Goal: Task Accomplishment & Management: Complete application form

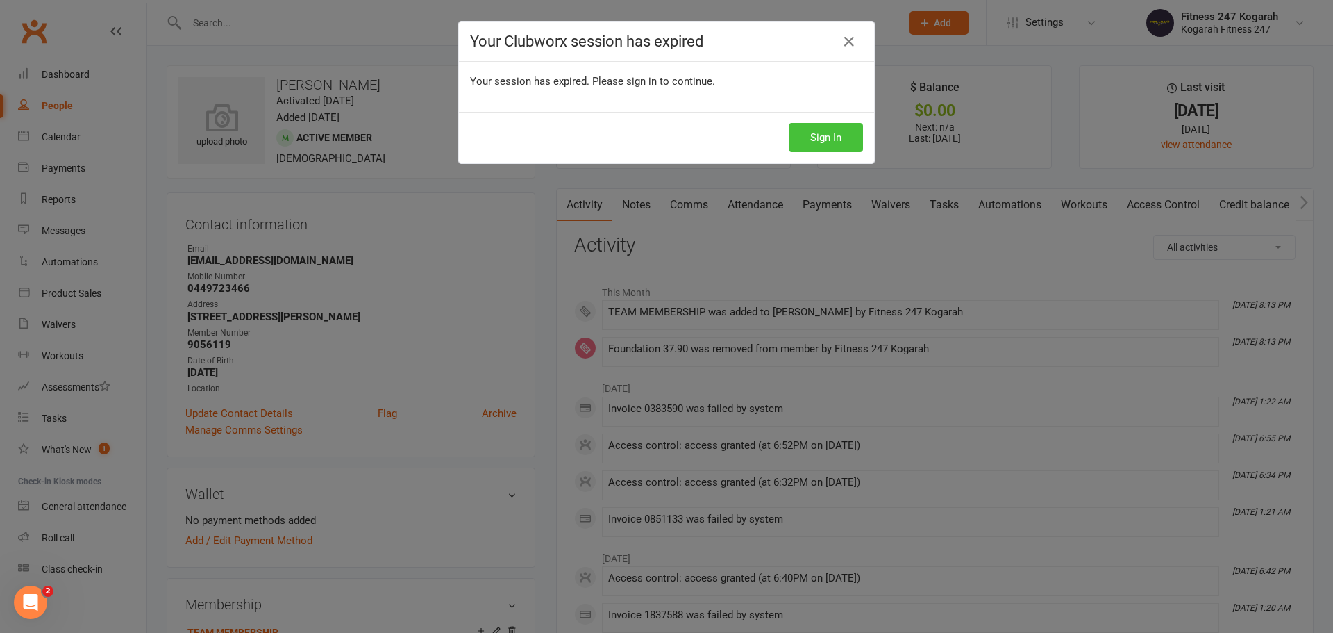
click at [834, 133] on button "Sign In" at bounding box center [826, 137] width 74 height 29
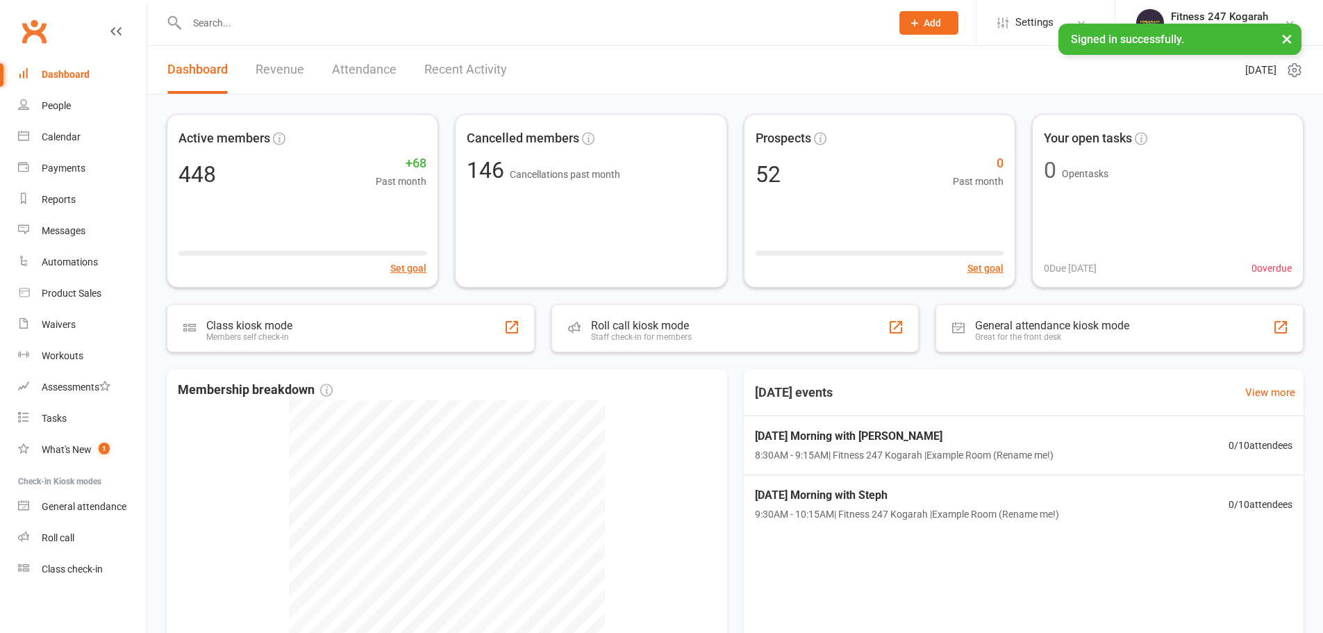
click at [251, 18] on input "text" at bounding box center [532, 22] width 698 height 19
paste input "[PERSON_NAME]"
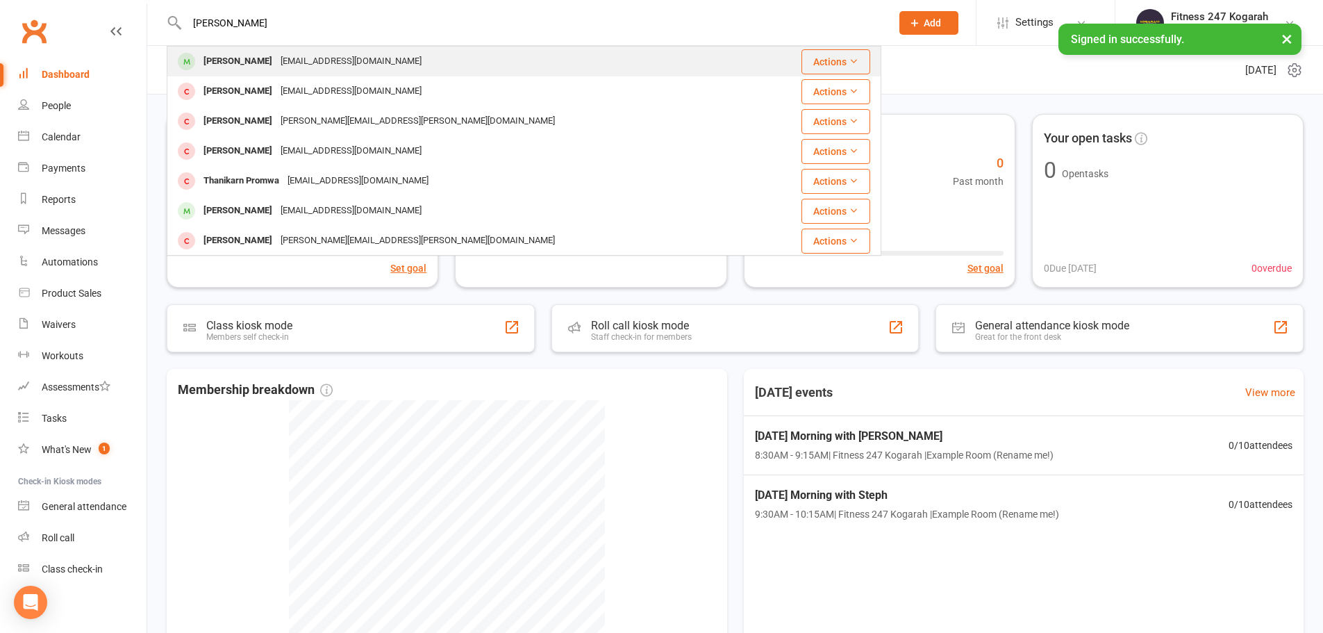
type input "Prakash Raj Thanet"
click at [253, 58] on div "Prakash Raj Thanet" at bounding box center [237, 61] width 77 height 20
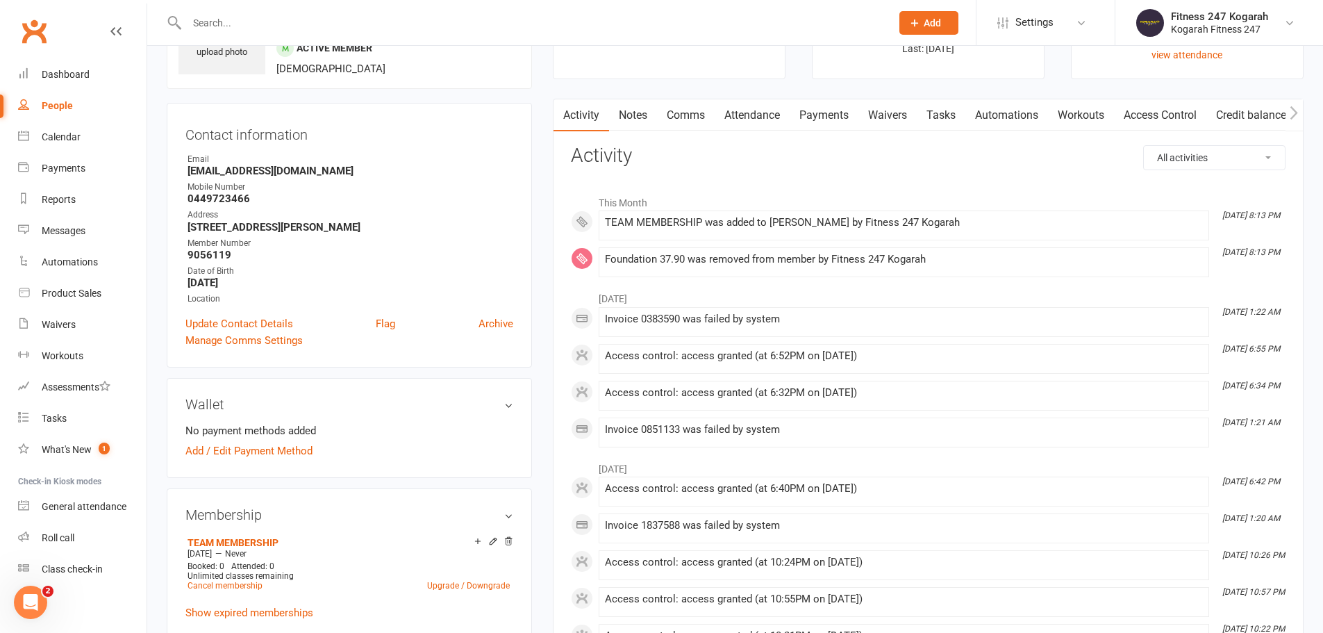
scroll to position [208, 0]
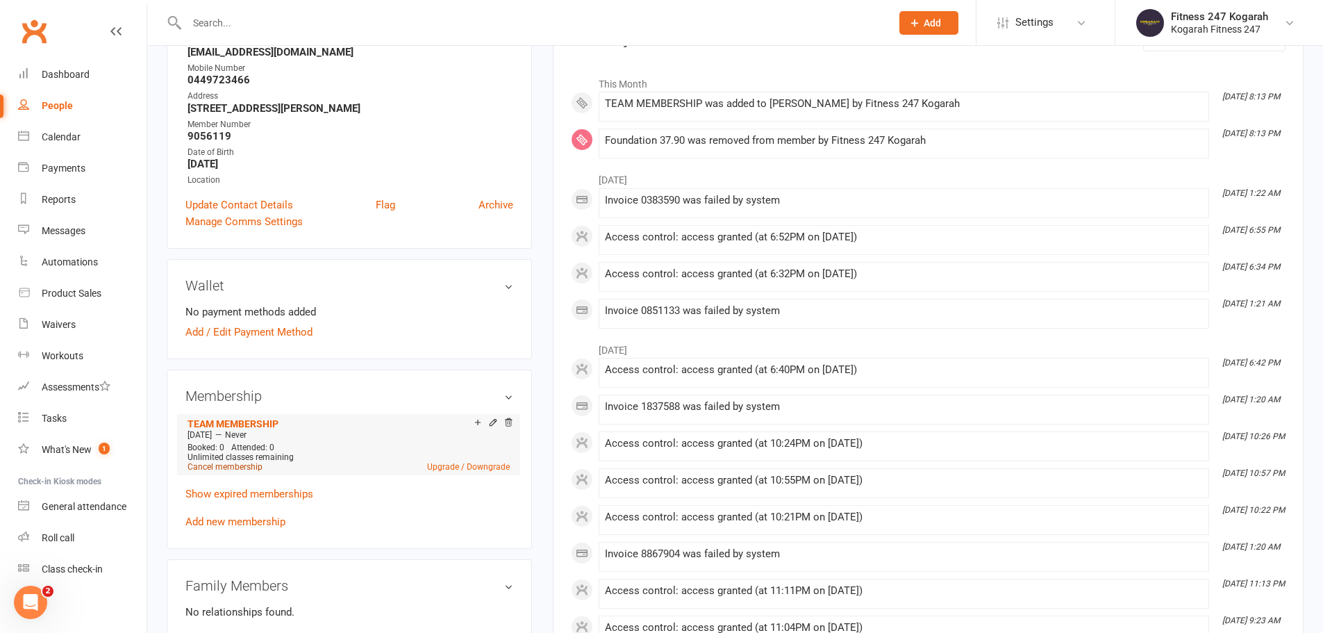
click at [238, 467] on link "Cancel membership" at bounding box center [224, 467] width 75 height 10
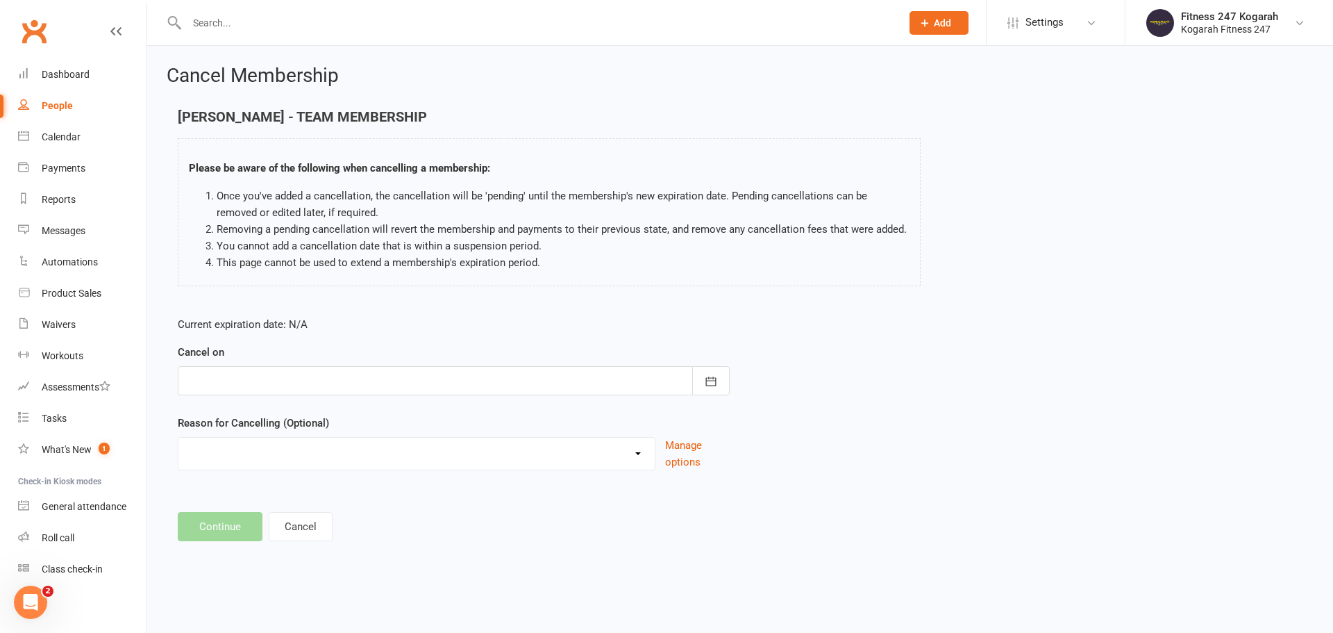
click at [264, 376] on div at bounding box center [454, 380] width 552 height 29
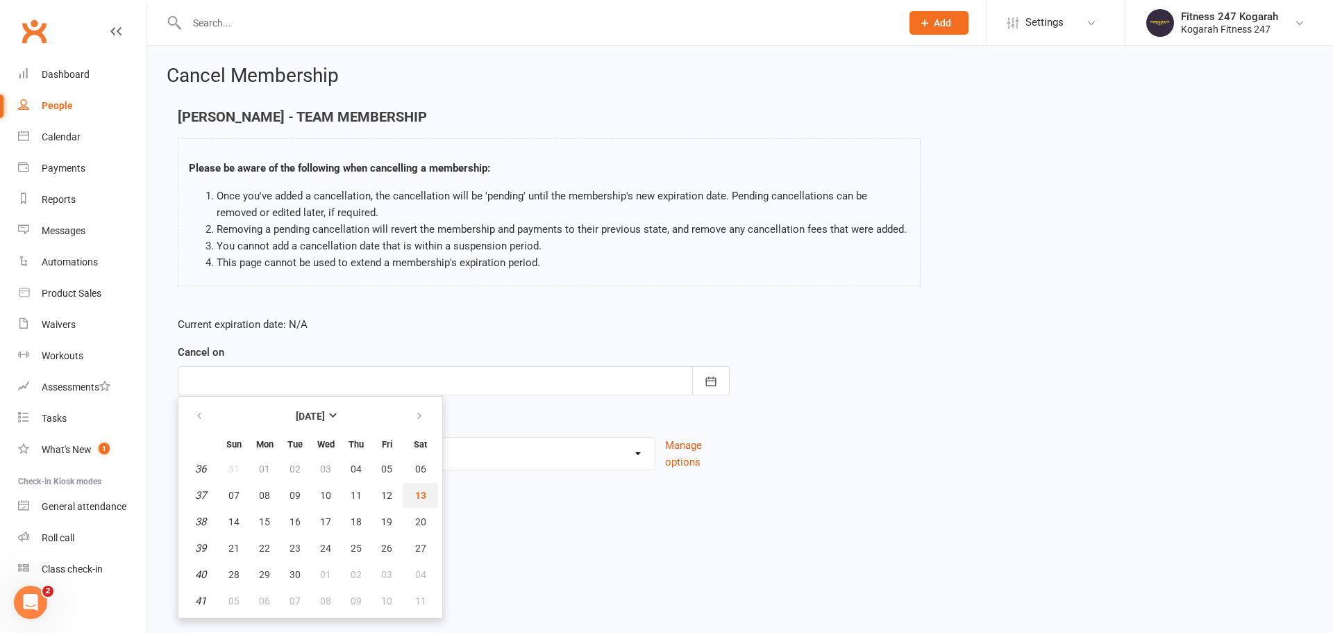
click at [415, 489] on span "13" at bounding box center [420, 494] width 11 height 11
type input "13 Sep 2025"
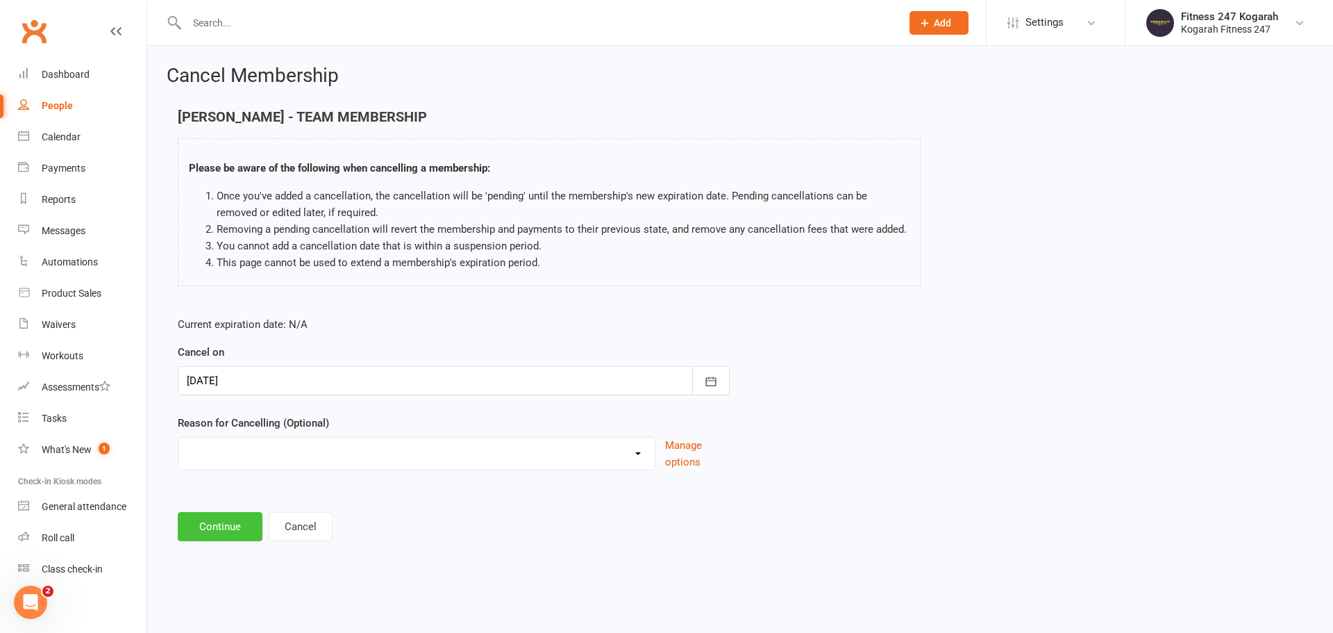
click at [248, 521] on button "Continue" at bounding box center [220, 526] width 85 height 29
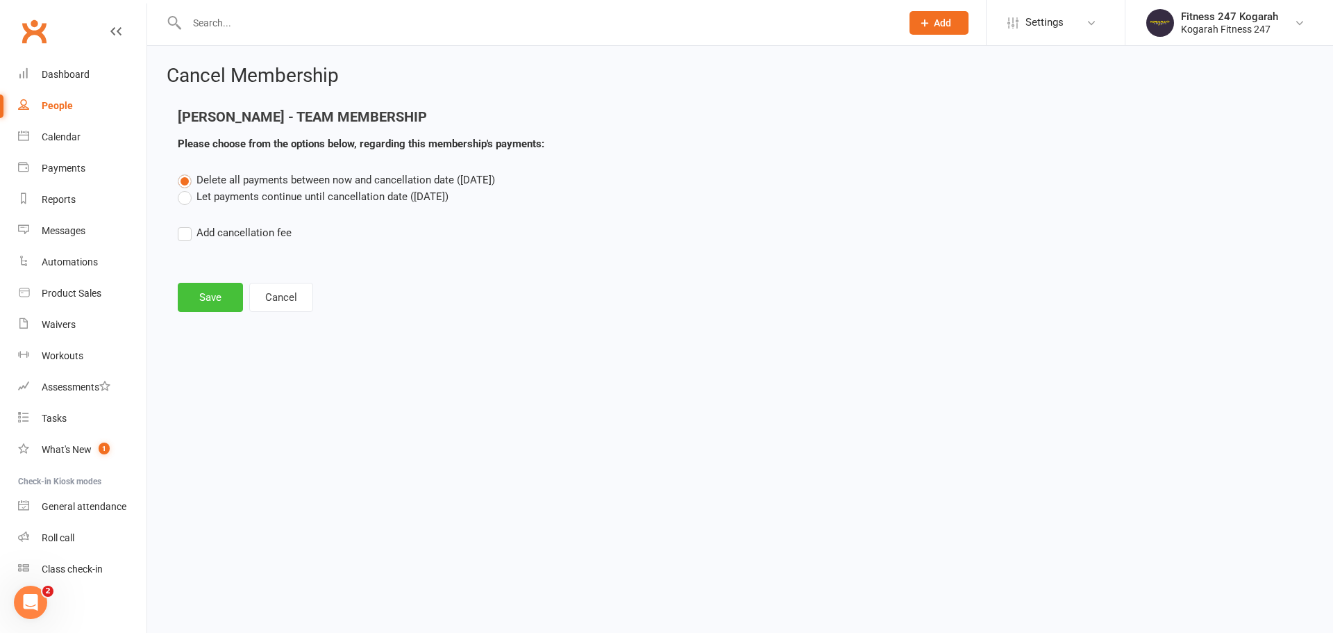
click at [215, 291] on button "Save" at bounding box center [210, 297] width 65 height 29
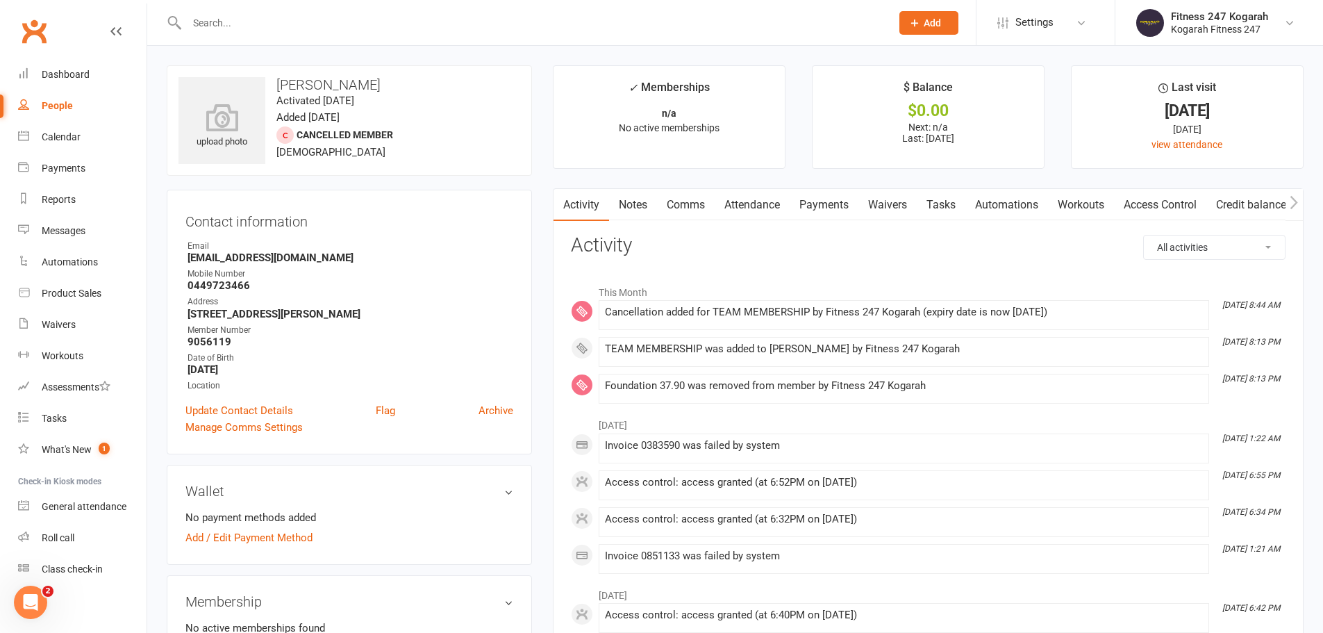
click at [269, 21] on input "text" at bounding box center [532, 22] width 698 height 19
paste input "Juliano Guizzo Bento"
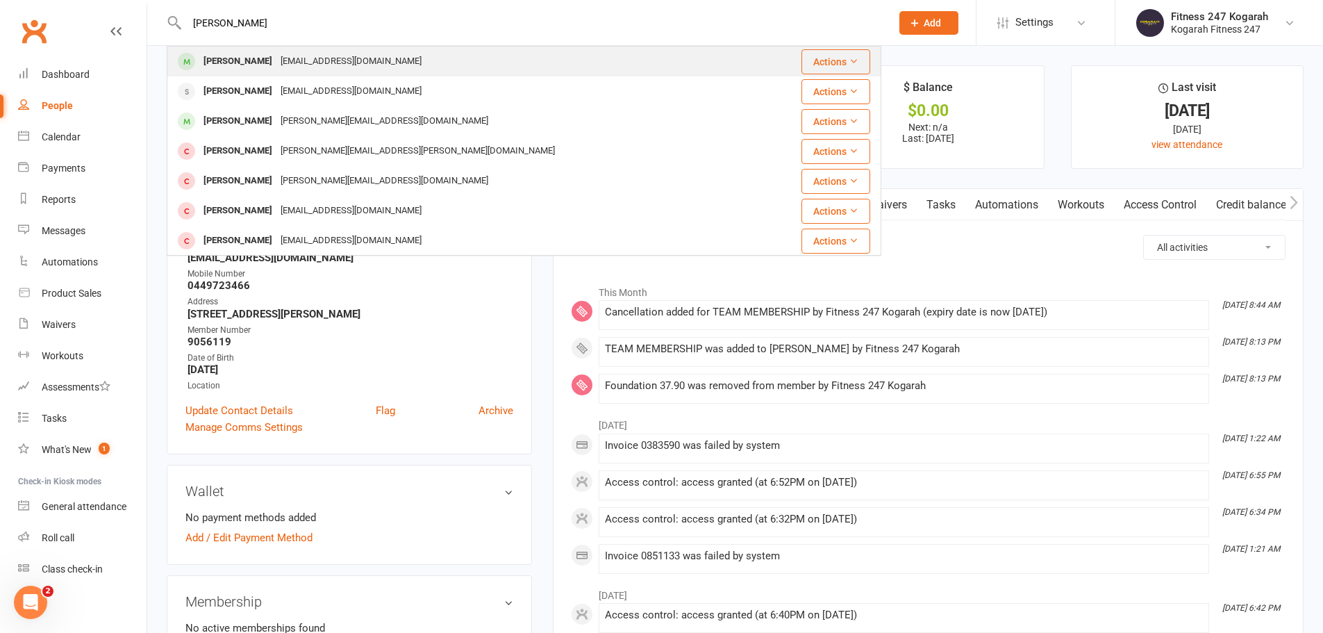
type input "Juliano Guizzo Bento"
click at [260, 53] on div "Juliano Guizzo Bento" at bounding box center [237, 61] width 77 height 20
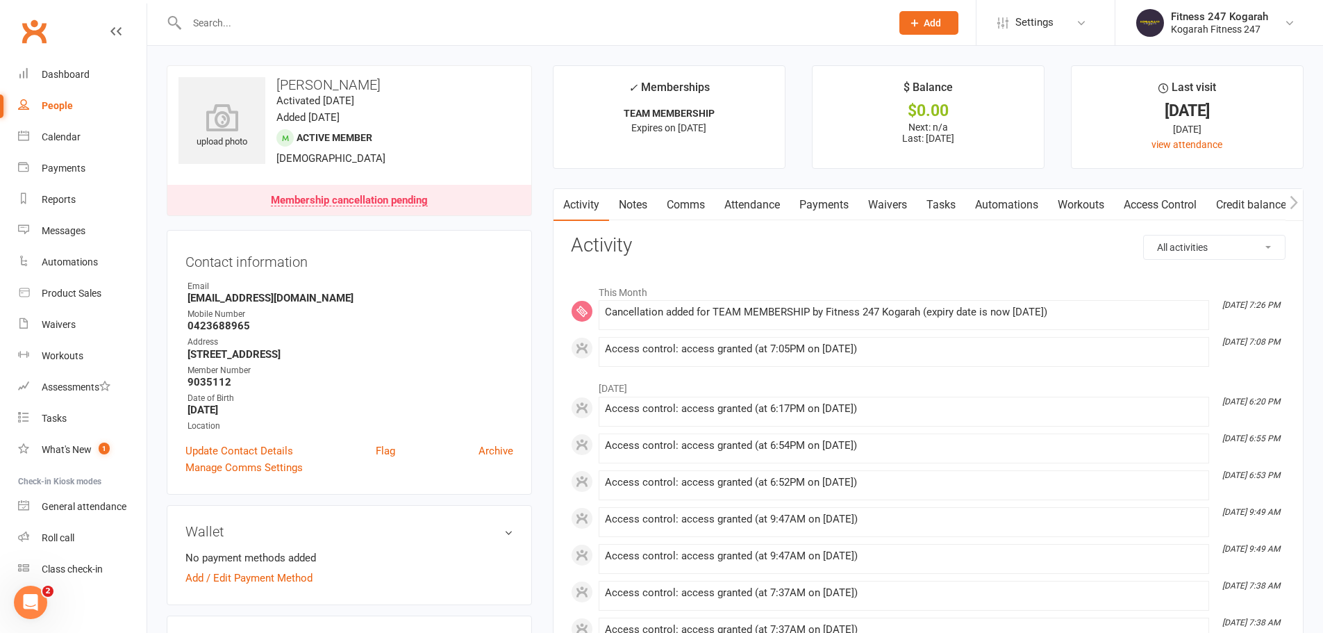
click at [222, 23] on input "text" at bounding box center [532, 22] width 698 height 19
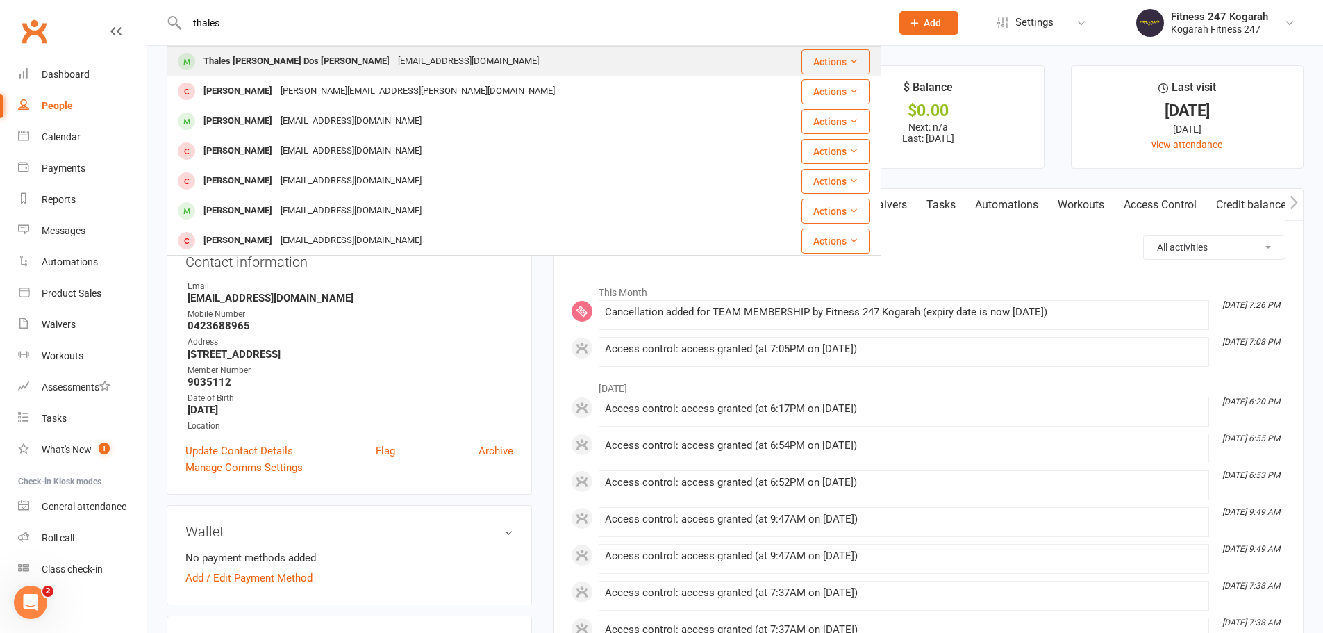
type input "thales"
click at [253, 58] on div "Thales Felipe Dos Santos de Oliveira" at bounding box center [296, 61] width 194 height 20
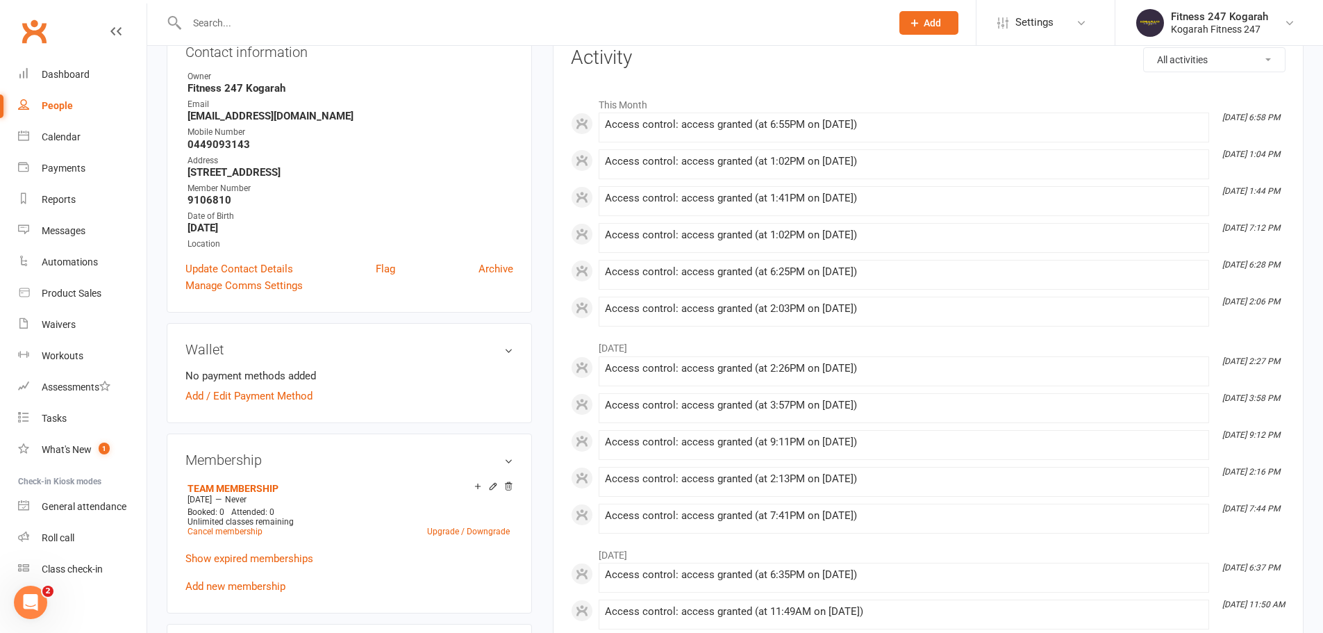
scroll to position [347, 0]
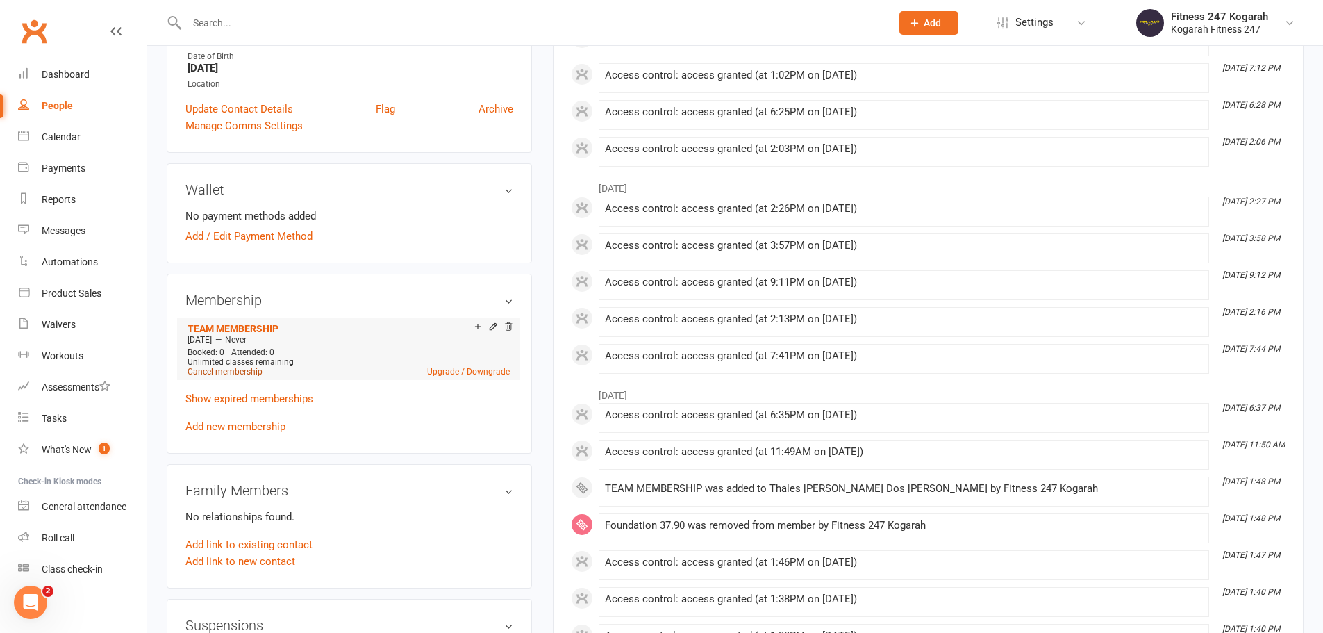
click at [246, 367] on link "Cancel membership" at bounding box center [224, 372] width 75 height 10
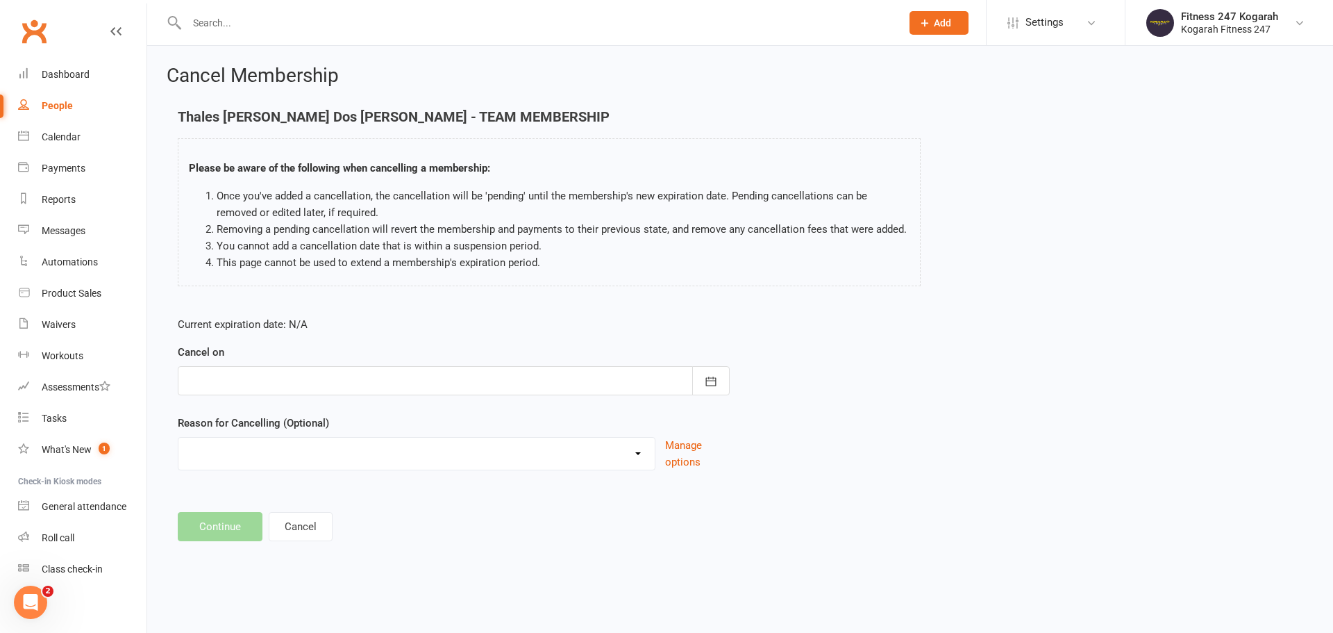
click at [355, 383] on div at bounding box center [454, 380] width 552 height 29
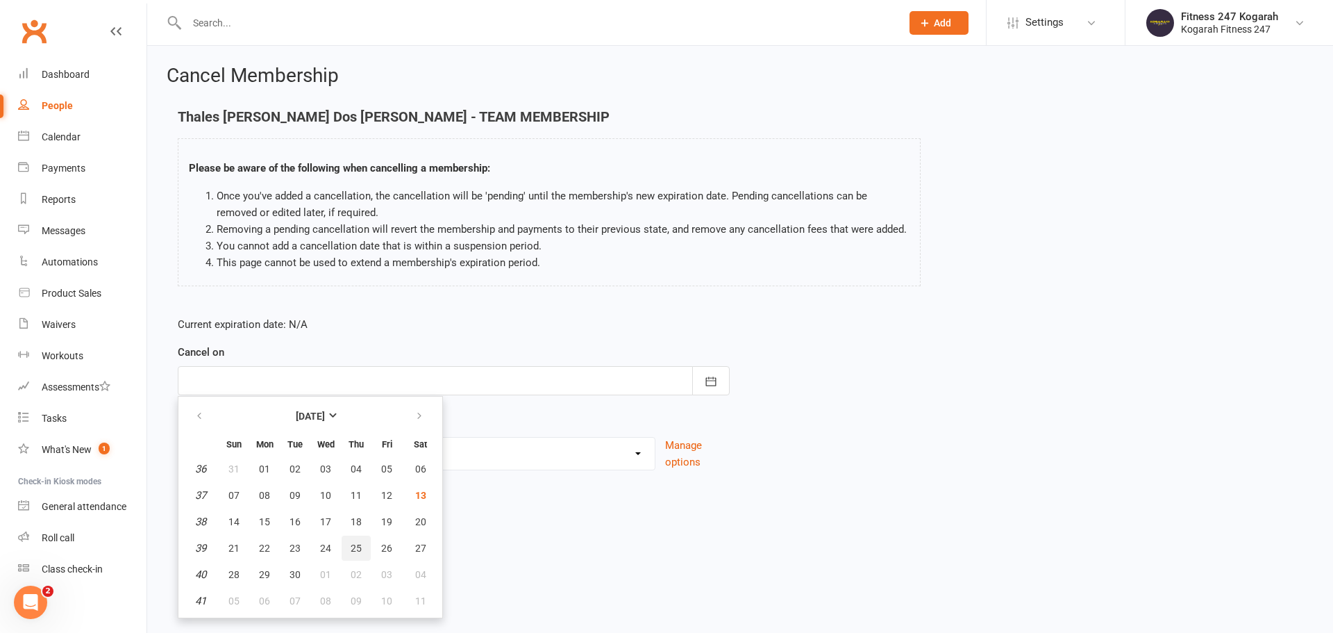
click at [353, 555] on button "25" at bounding box center [356, 547] width 29 height 25
type input "25 Sep 2025"
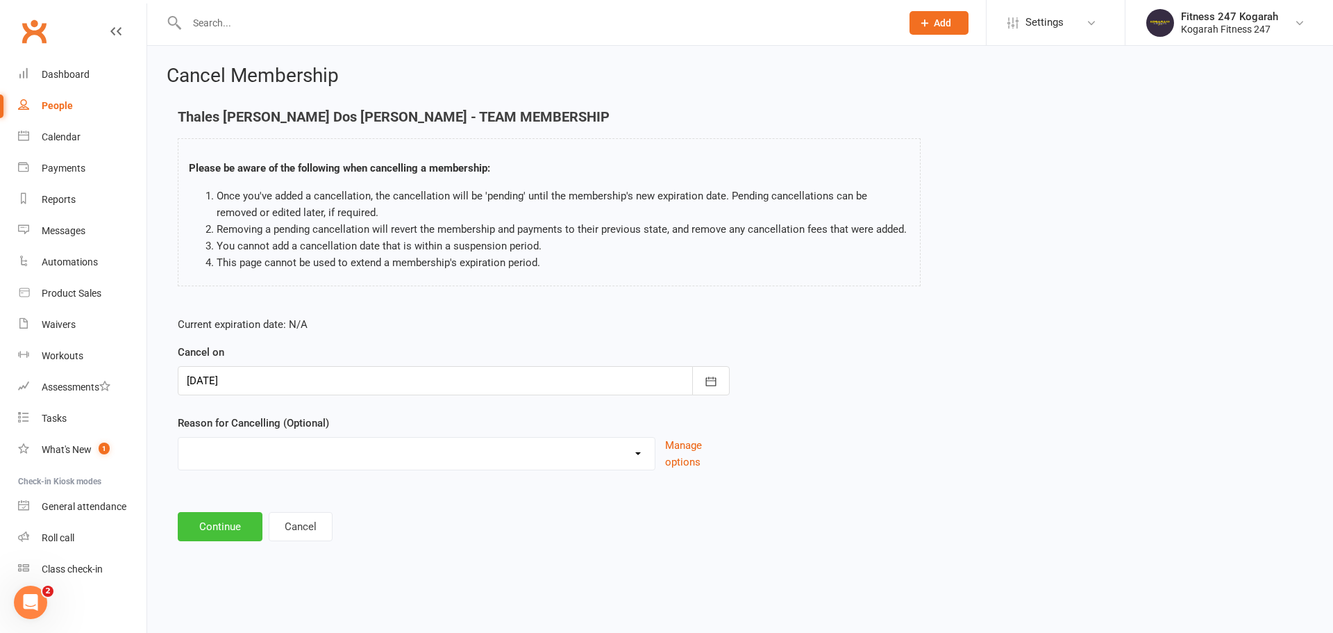
click at [215, 533] on button "Continue" at bounding box center [220, 526] width 85 height 29
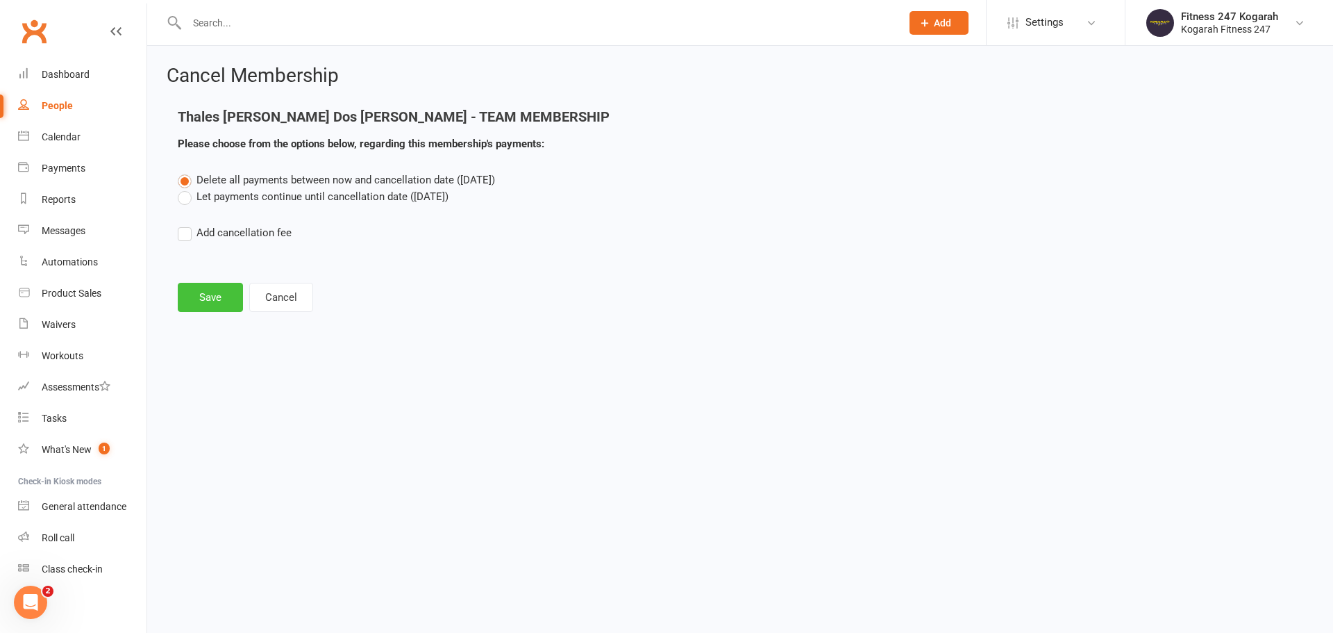
click at [195, 287] on button "Save" at bounding box center [210, 297] width 65 height 29
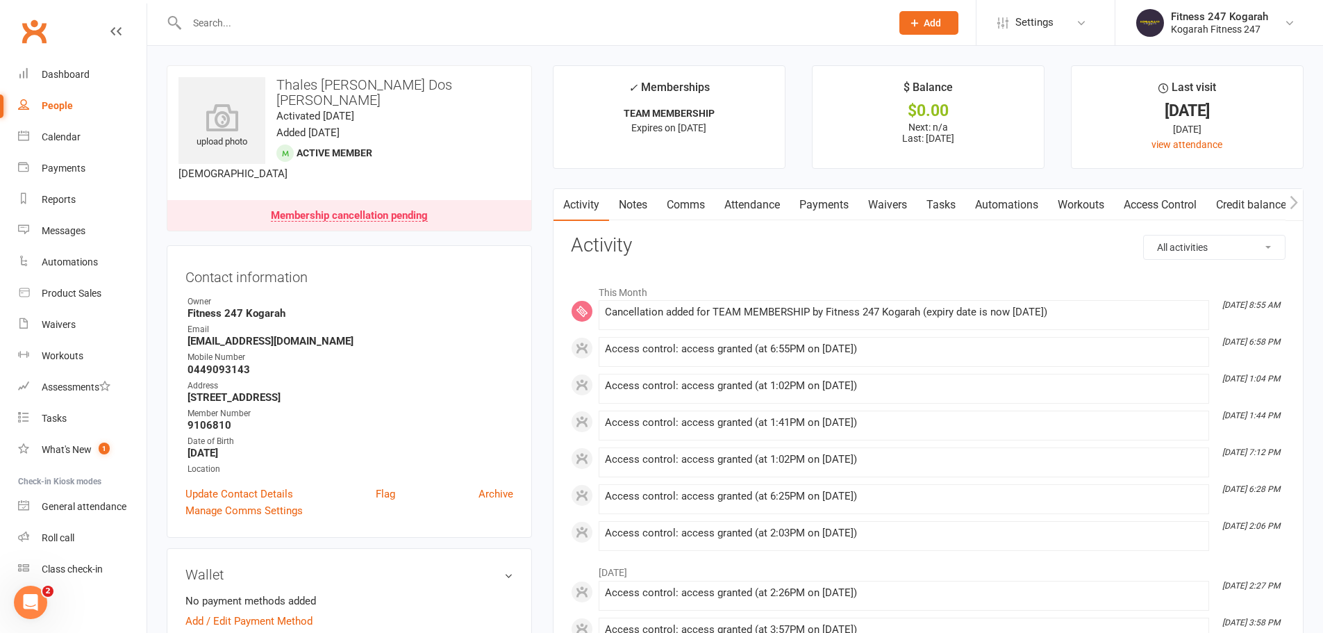
click at [497, 89] on h3 "Thales Felipe Dos Santos de Oliveira" at bounding box center [349, 92] width 342 height 31
drag, startPoint x: 462, startPoint y: 87, endPoint x: 276, endPoint y: 87, distance: 186.1
click at [276, 87] on h3 "Thales Felipe Dos Santos de Oliveira" at bounding box center [349, 92] width 342 height 31
copy h3 "Thales Felipe Dos Santos de Oliveira"
click at [251, 21] on input "text" at bounding box center [532, 22] width 698 height 19
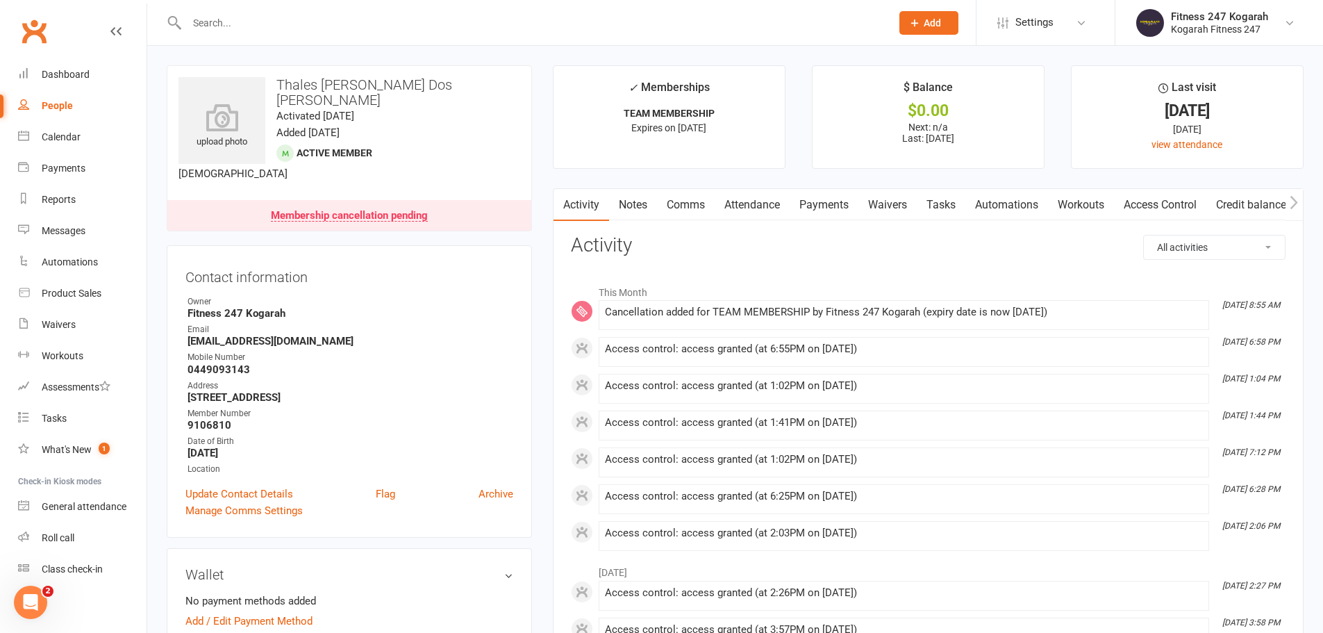
paste input "Alisha Adhikari"
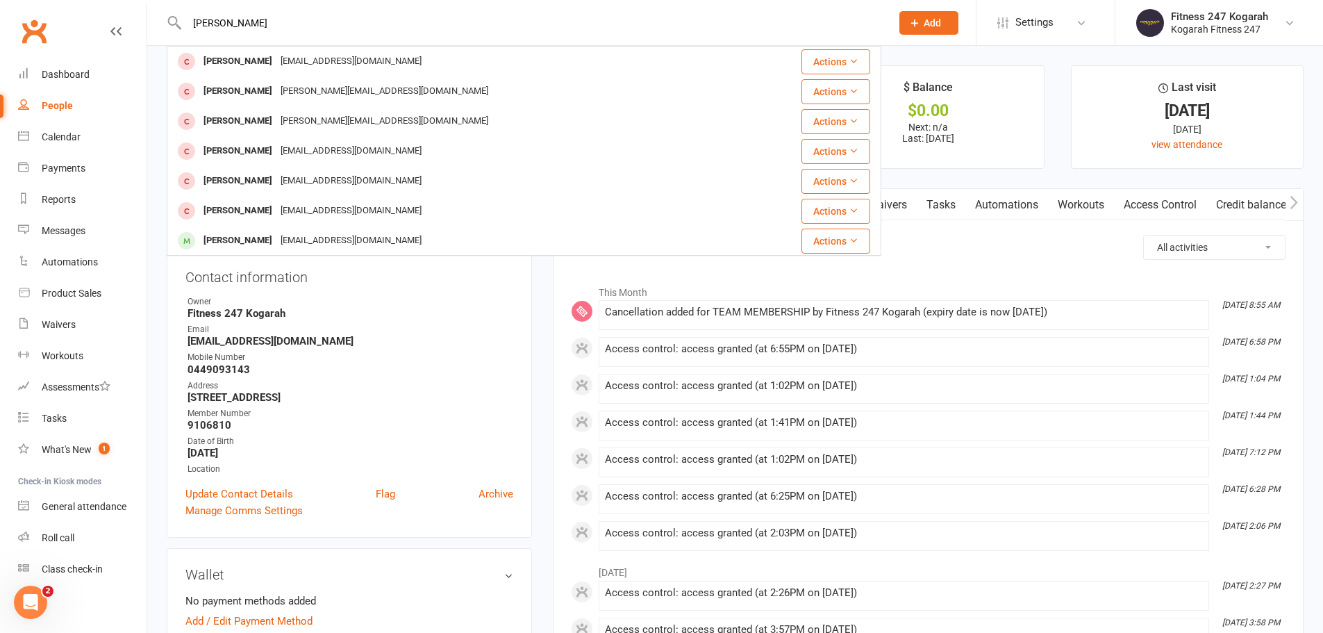
click at [277, 19] on input "Alisha Adhikari" at bounding box center [532, 22] width 698 height 19
drag, startPoint x: 285, startPoint y: 23, endPoint x: 196, endPoint y: 24, distance: 88.2
click at [196, 24] on input "Alisha Adhikari" at bounding box center [532, 22] width 698 height 19
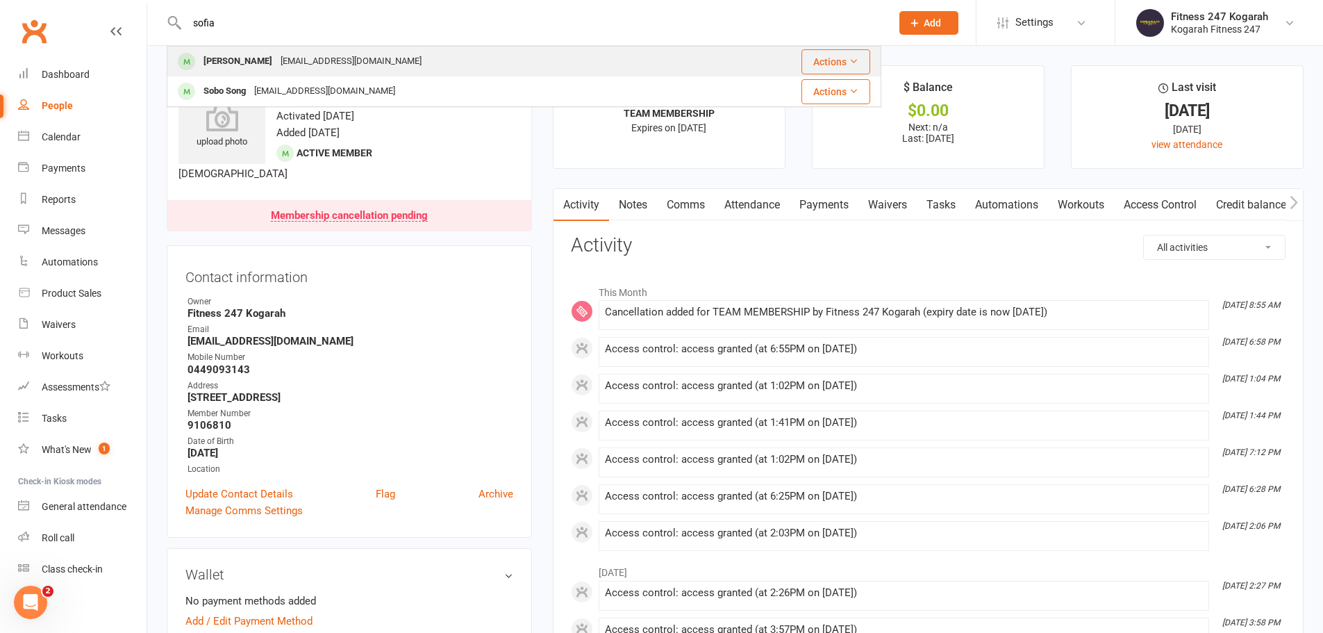
type input "sofia"
click at [215, 67] on div "Sofia Chala" at bounding box center [237, 61] width 77 height 20
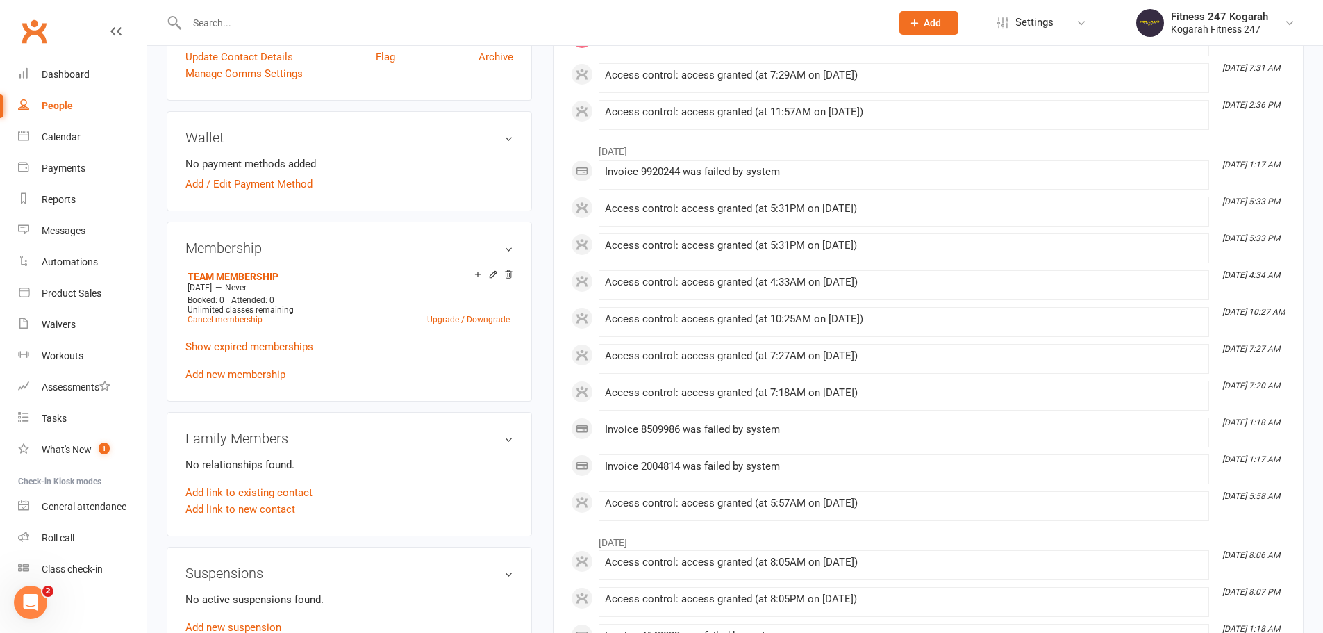
scroll to position [417, 0]
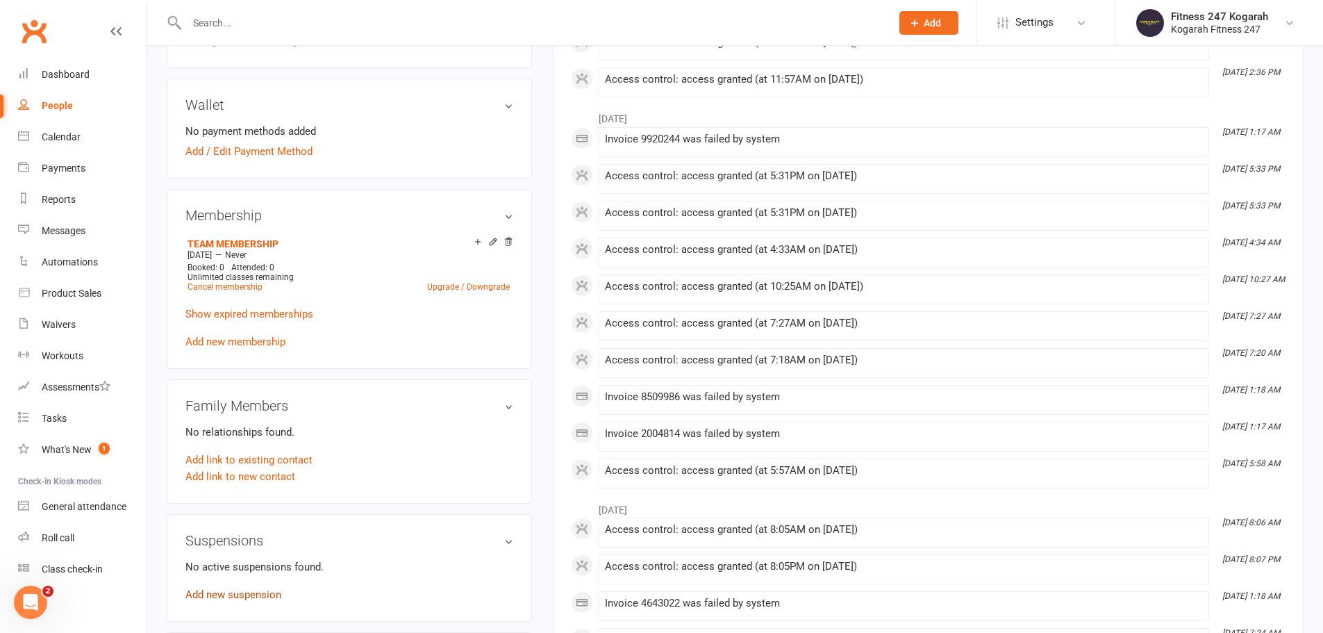
click at [236, 595] on link "Add new suspension" at bounding box center [233, 594] width 96 height 12
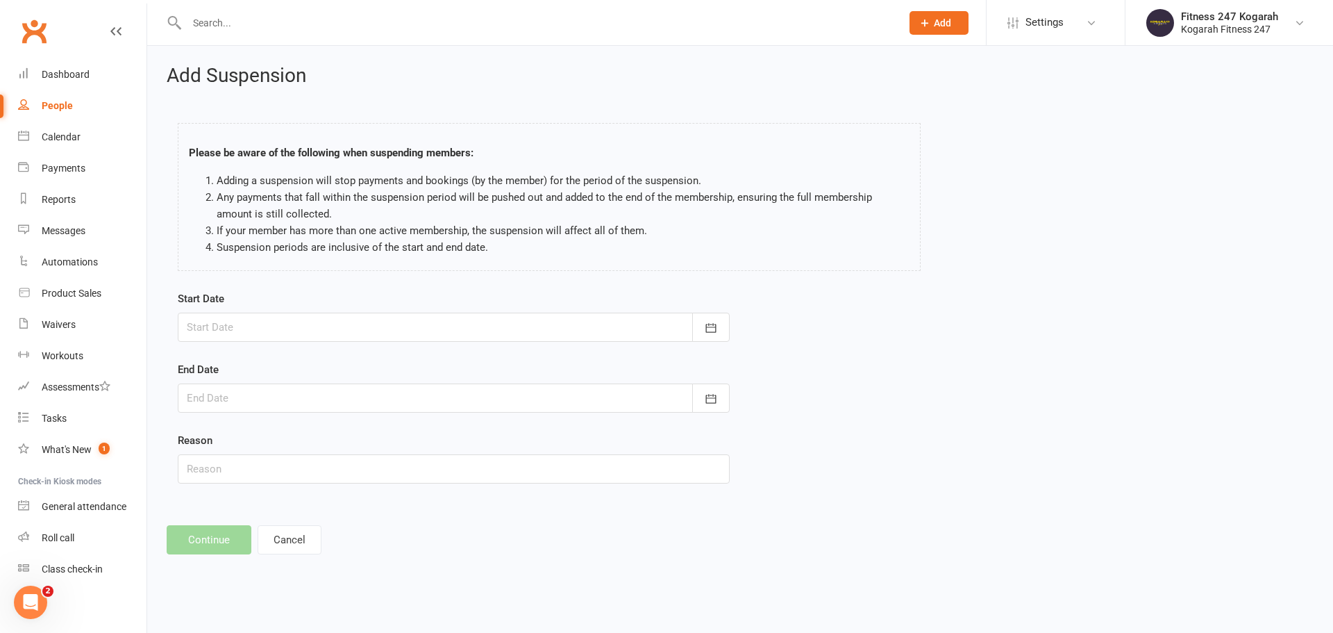
click at [286, 325] on div at bounding box center [454, 326] width 552 height 29
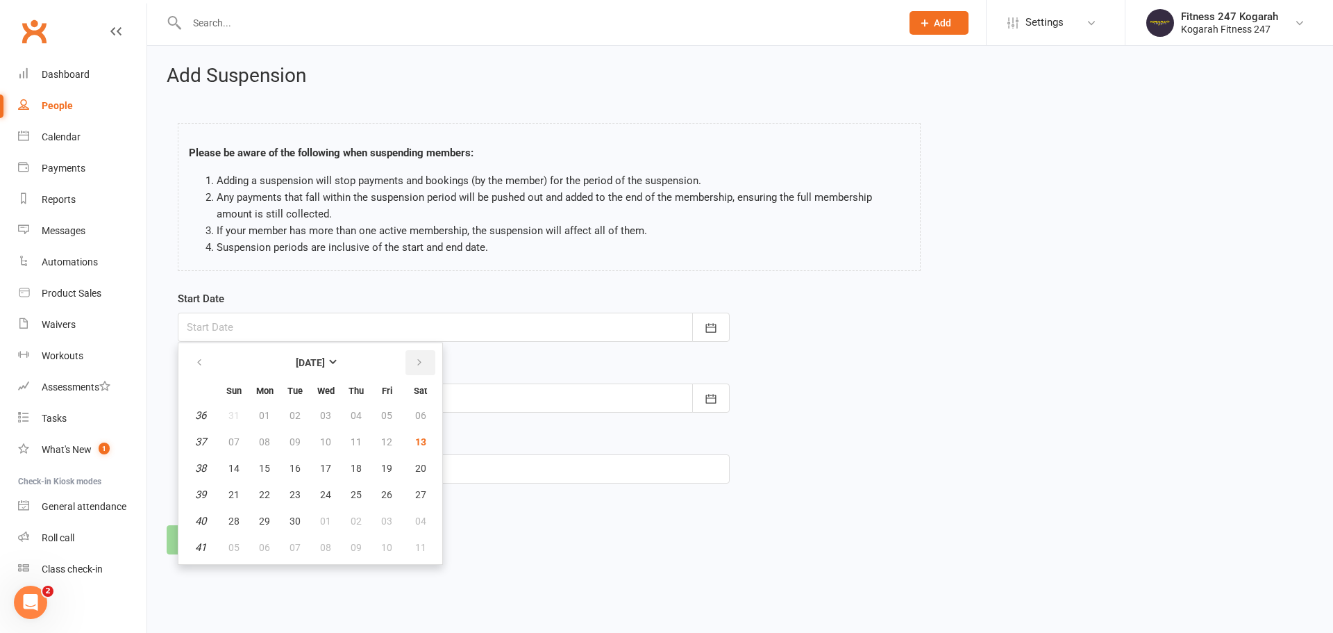
click at [421, 361] on icon "button" at bounding box center [420, 362] width 10 height 11
click at [391, 442] on span "12" at bounding box center [386, 441] width 11 height 11
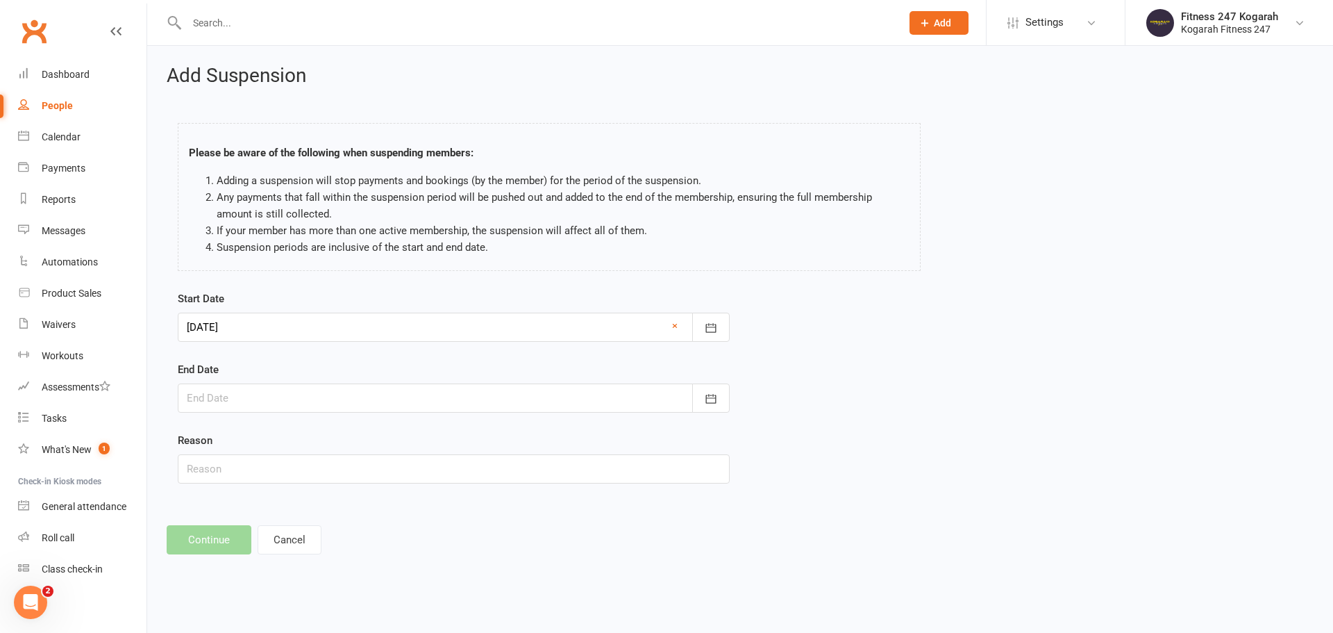
click at [198, 542] on footer "Continue Cancel" at bounding box center [740, 539] width 1147 height 29
click at [260, 326] on div at bounding box center [454, 326] width 552 height 29
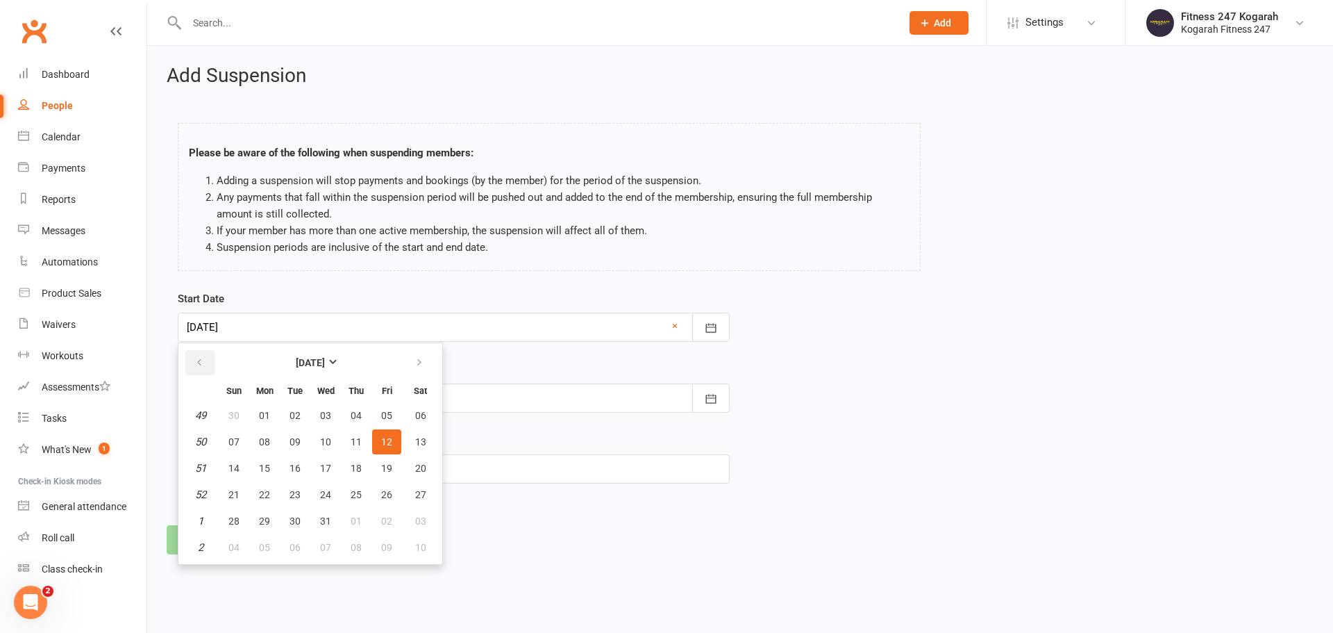
click at [202, 363] on icon "button" at bounding box center [199, 362] width 10 height 11
click at [418, 439] on span "13" at bounding box center [420, 441] width 11 height 11
type input "13 Sep 2025"
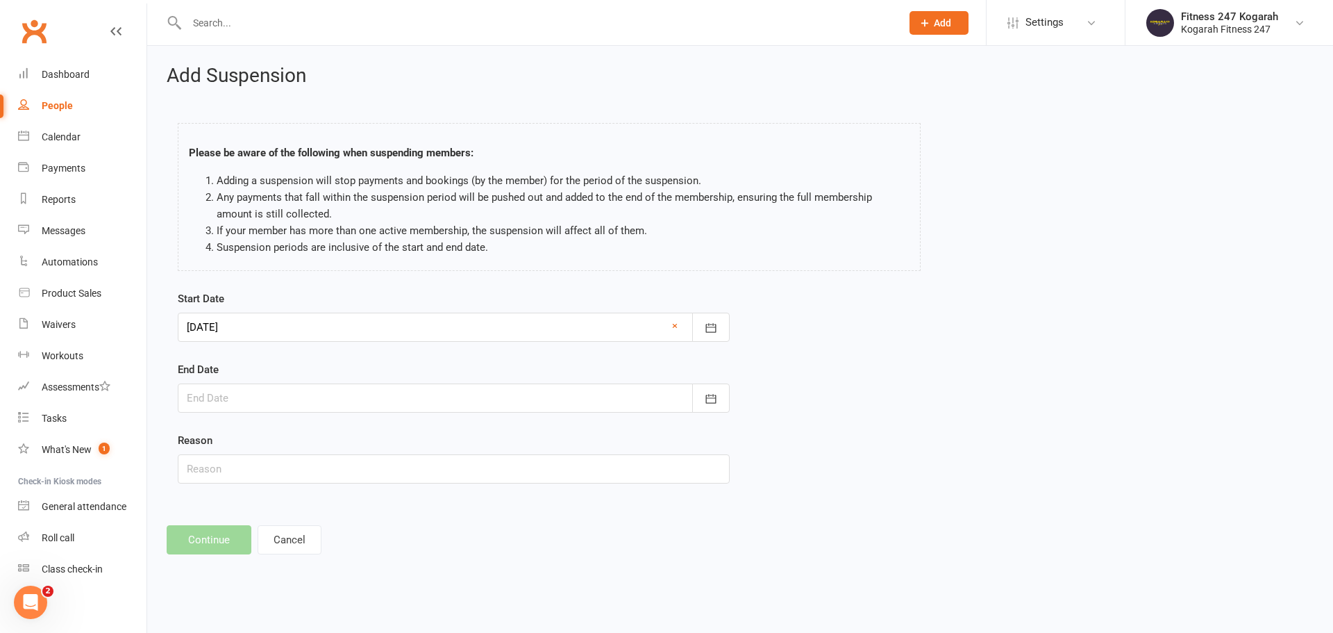
click at [269, 395] on div at bounding box center [454, 397] width 552 height 29
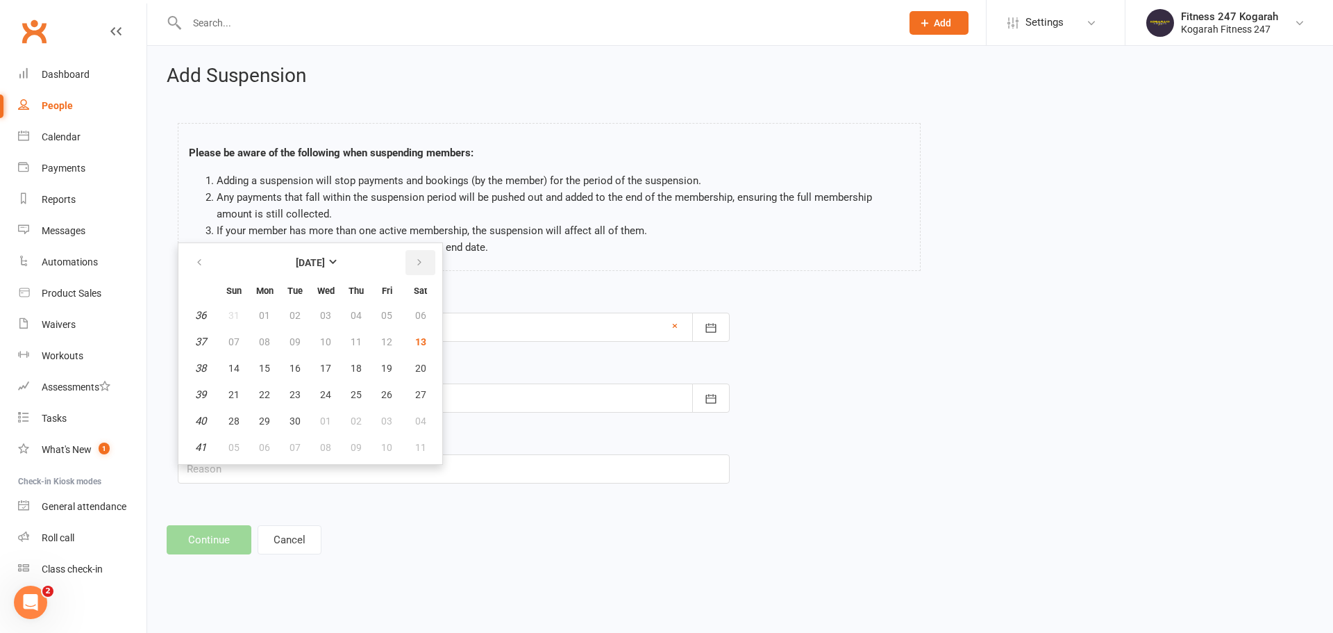
click at [427, 259] on button "button" at bounding box center [420, 262] width 30 height 25
click at [383, 347] on button "12" at bounding box center [386, 341] width 29 height 25
type input "12 Dec 2025"
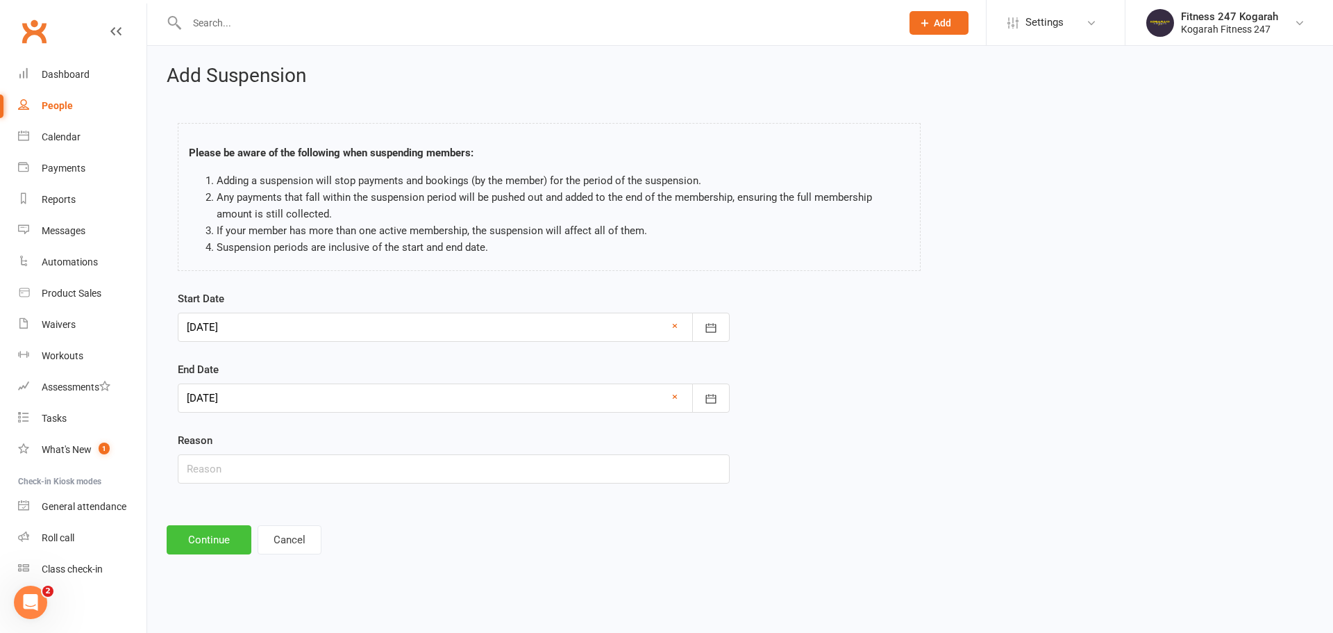
click at [219, 529] on button "Continue" at bounding box center [209, 539] width 85 height 29
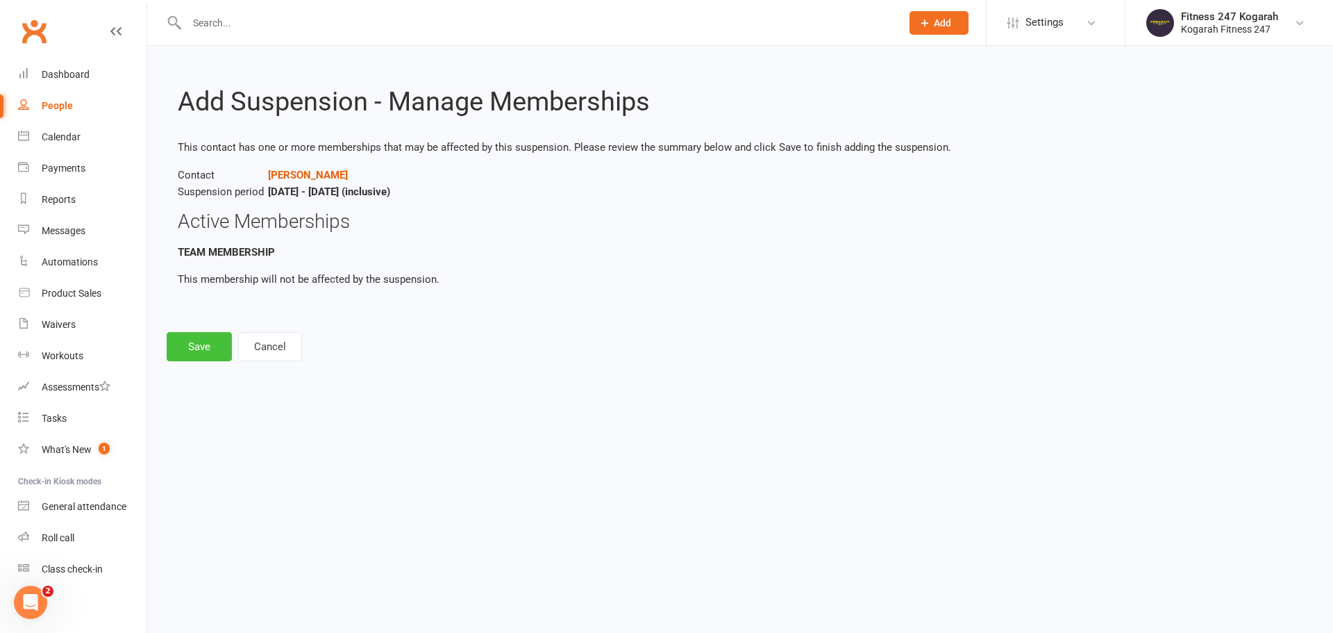
click at [197, 351] on button "Save" at bounding box center [199, 346] width 65 height 29
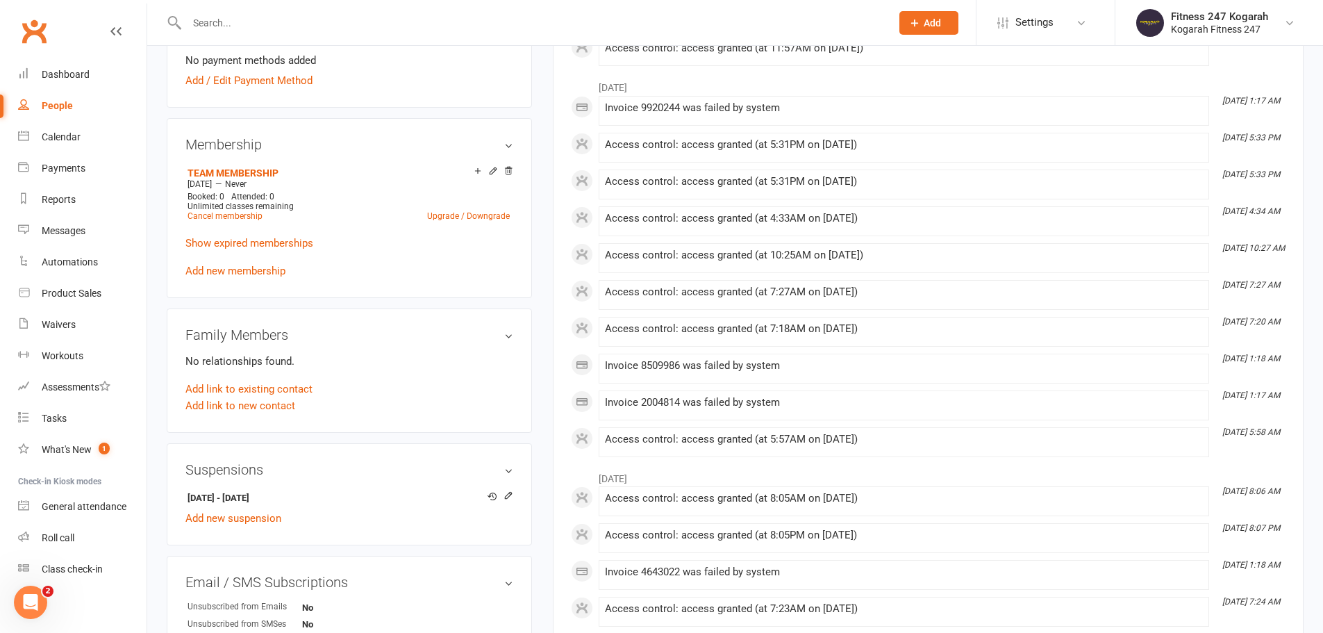
scroll to position [486, 0]
click at [273, 10] on div at bounding box center [524, 22] width 714 height 45
click at [268, 20] on input "text" at bounding box center [532, 22] width 698 height 19
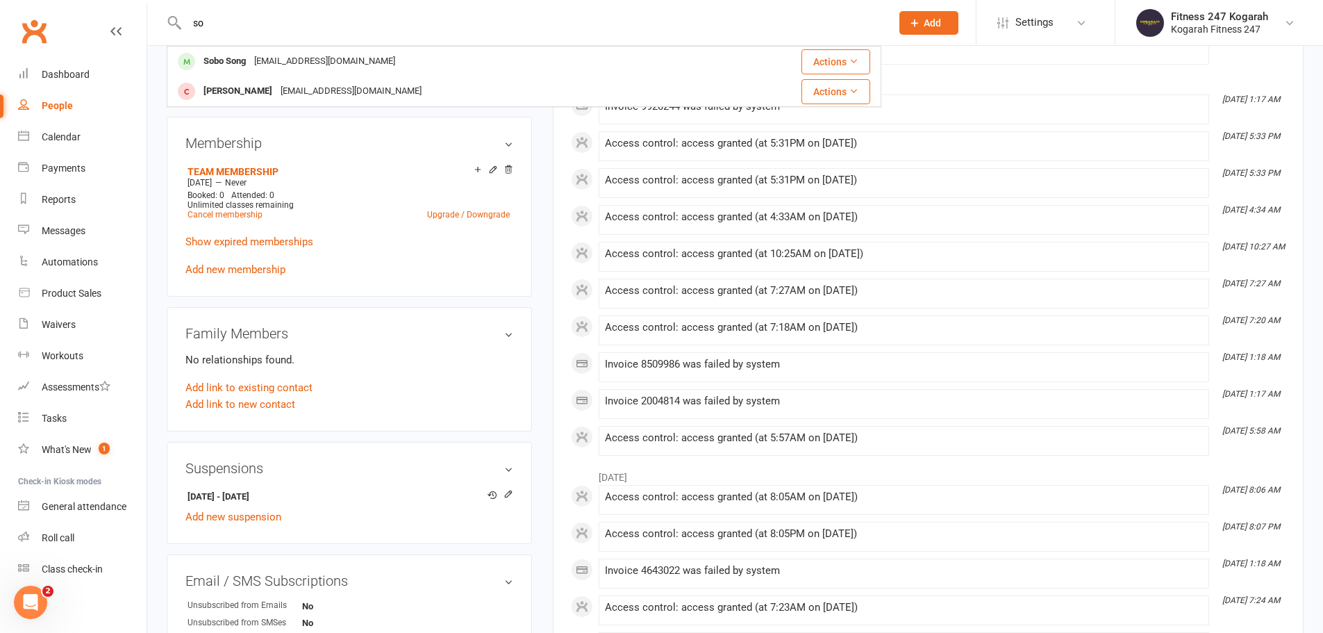
type input "s"
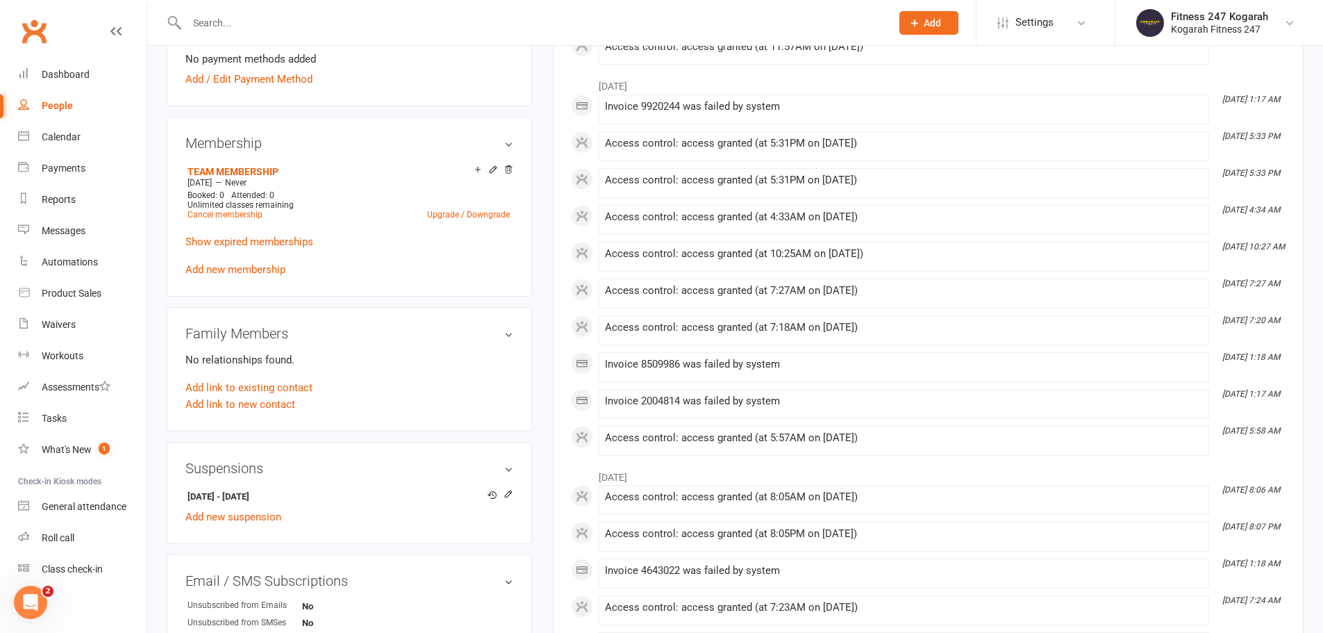
click at [933, 18] on span "Add" at bounding box center [931, 22] width 17 height 11
drag, startPoint x: 911, startPoint y: 90, endPoint x: 891, endPoint y: 79, distance: 23.0
click at [911, 90] on link "Member" at bounding box center [914, 94] width 124 height 32
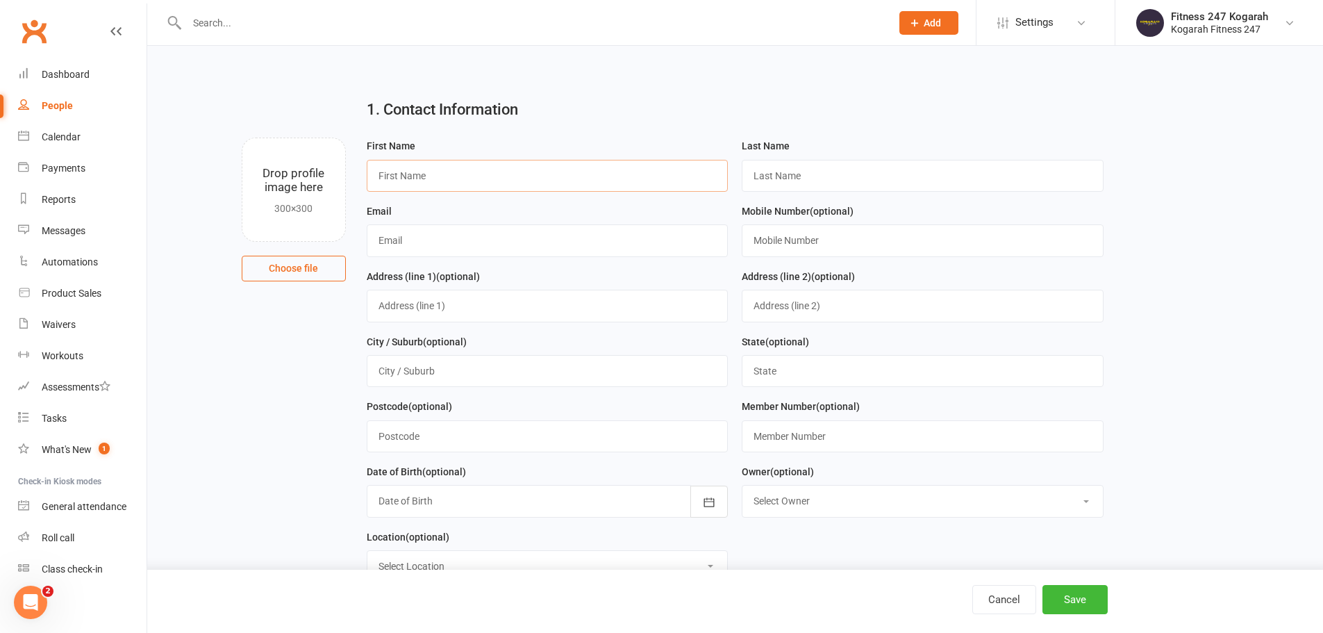
click at [474, 173] on input "text" at bounding box center [548, 176] width 362 height 32
paste input "Sonja McCloughan"
type input "Sonja"
paste input "McCloughan"
type input "McCloughan"
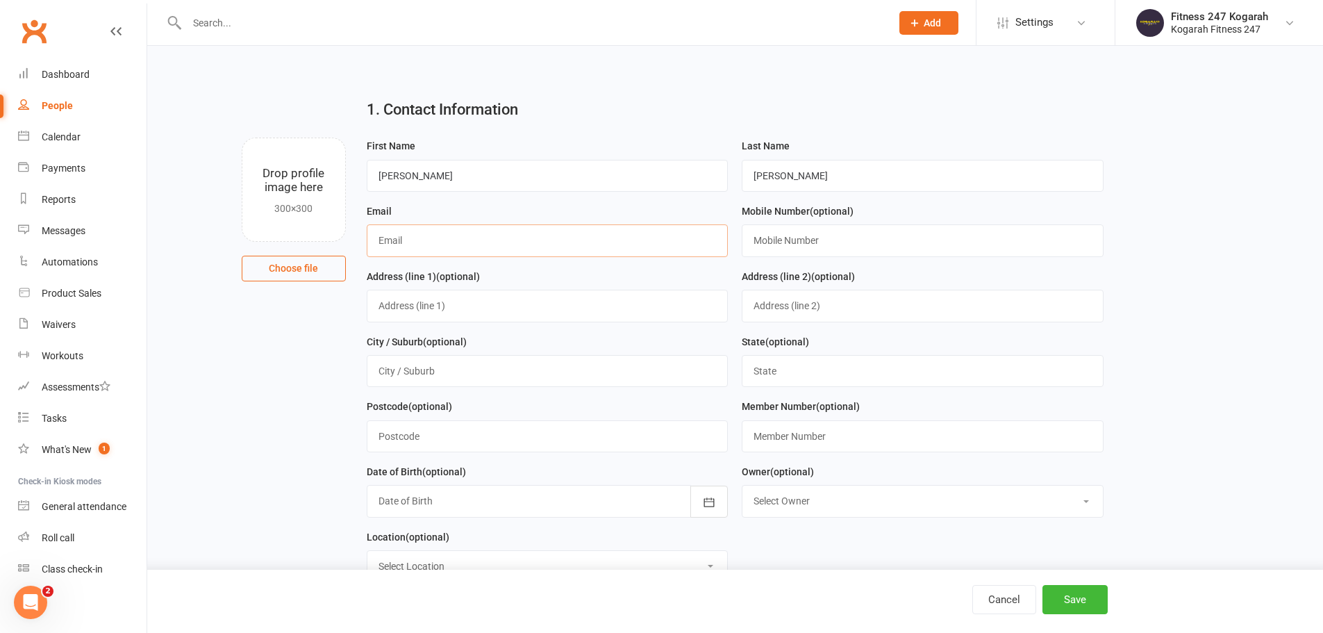
click at [505, 242] on input "text" at bounding box center [548, 240] width 362 height 32
paste input "sonja.mccloughan@gmail.com"
type input "sonja.mccloughan@gmail.com"
click at [801, 240] on input "text" at bounding box center [923, 240] width 362 height 32
paste input "0433938416"
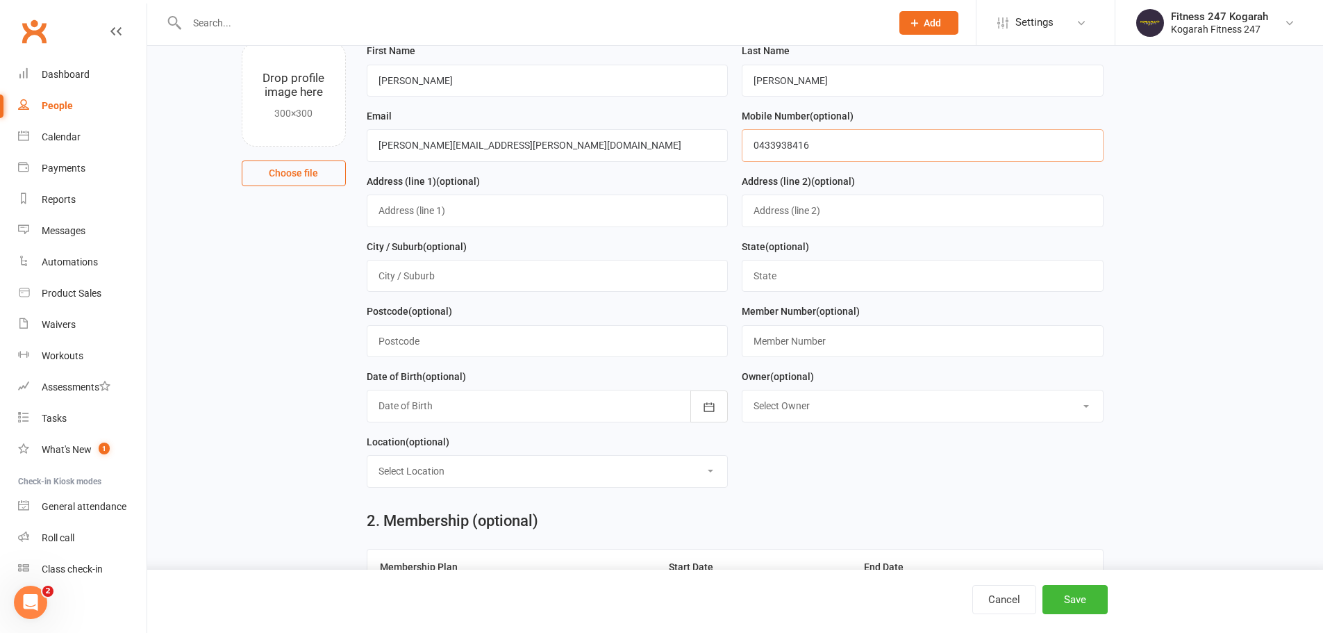
scroll to position [208, 0]
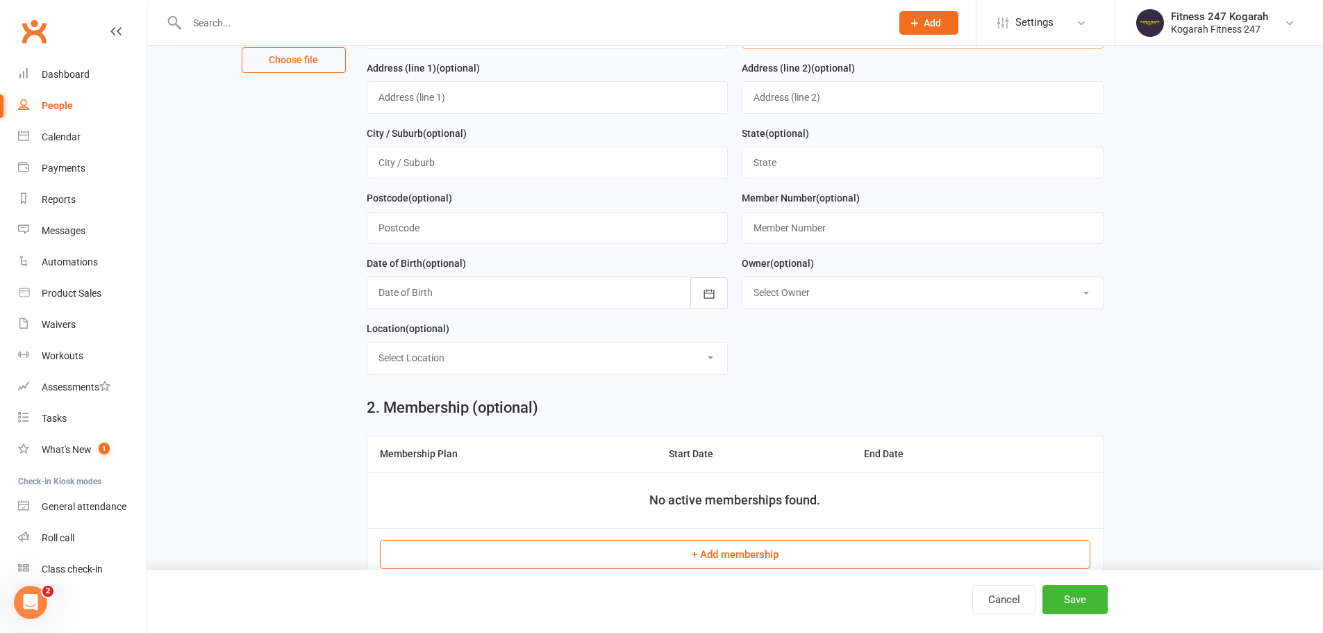
type input "0433938416"
click at [820, 232] on input "text" at bounding box center [923, 228] width 362 height 32
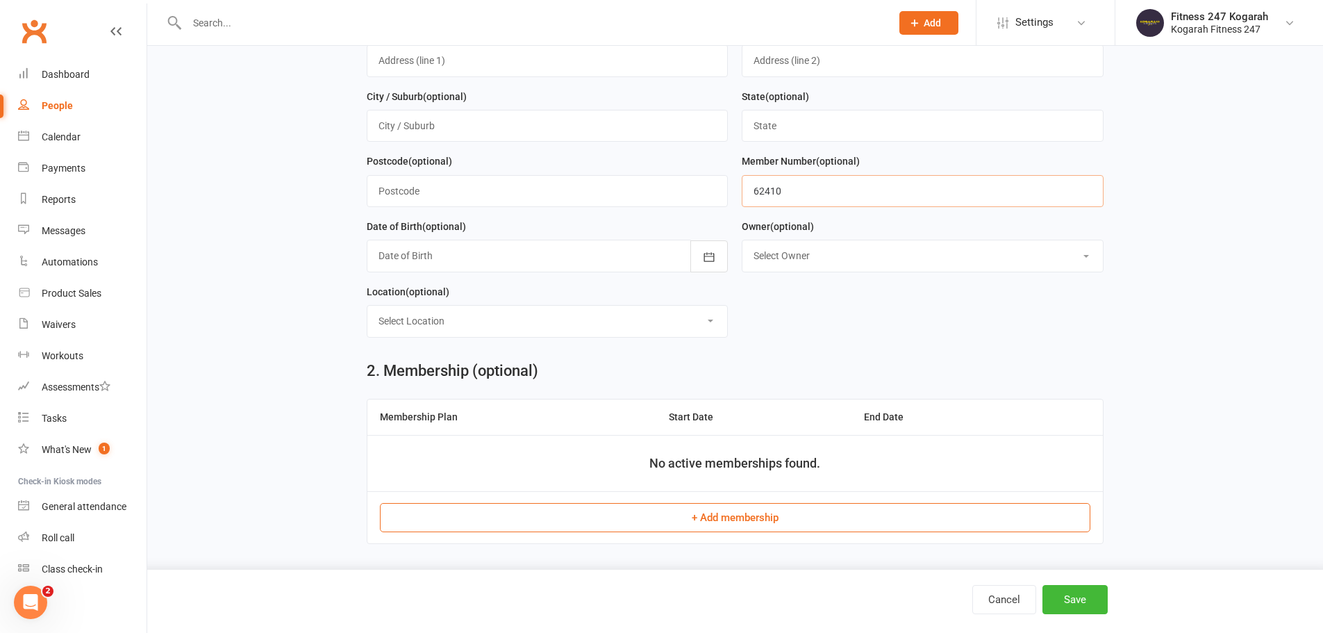
scroll to position [278, 0]
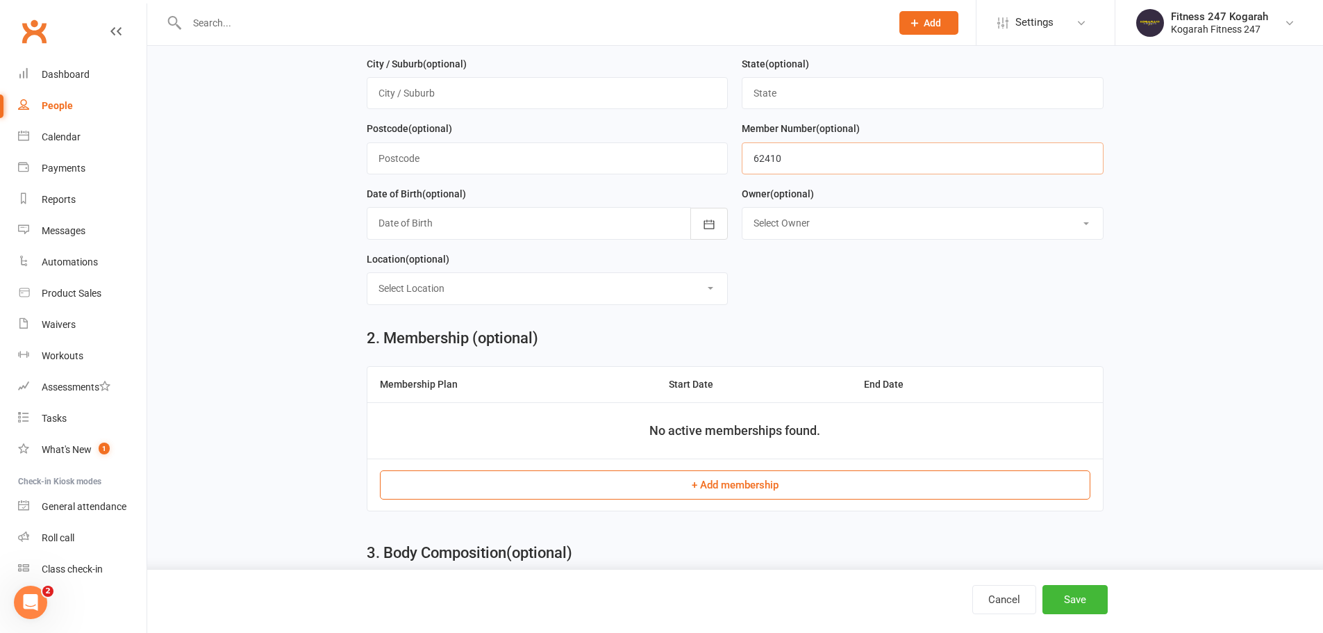
type input "62410"
click at [751, 492] on button "+ Add membership" at bounding box center [735, 484] width 710 height 29
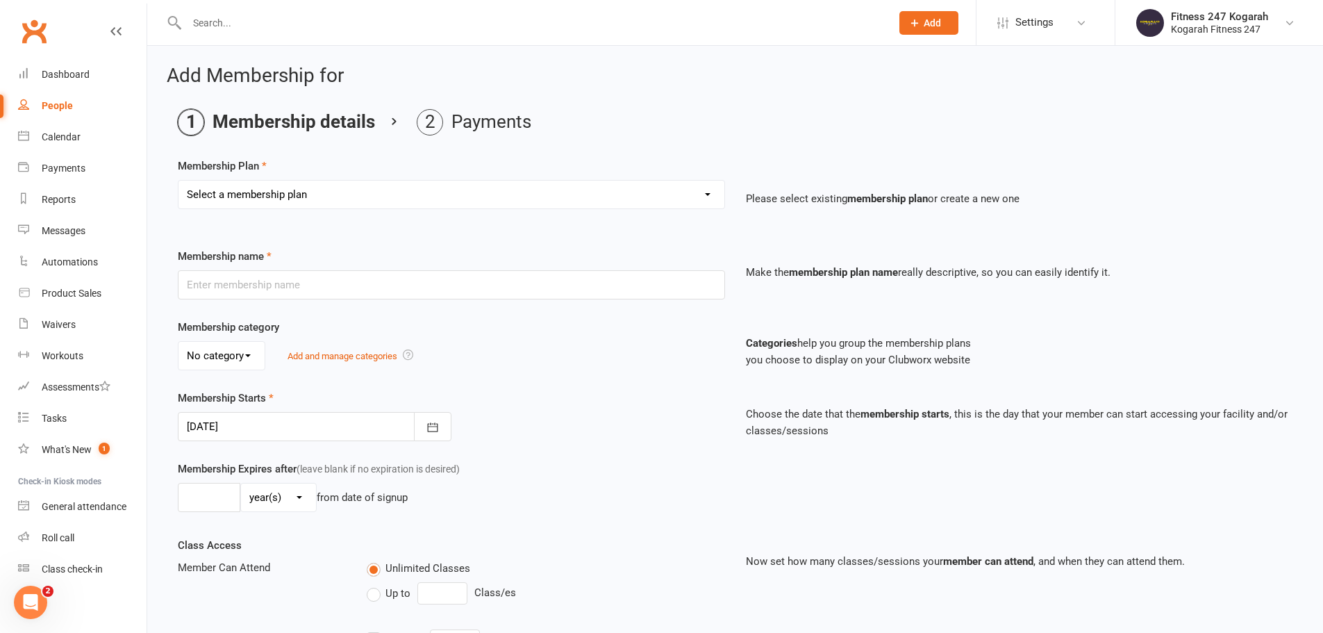
click at [421, 185] on select "Select a membership plan Create new Membership Plan Foundation 19.45 Foundation…" at bounding box center [451, 195] width 546 height 28
select select "18"
click at [178, 181] on select "Select a membership plan Create new Membership Plan Foundation 19.45 Foundation…" at bounding box center [451, 195] width 546 height 28
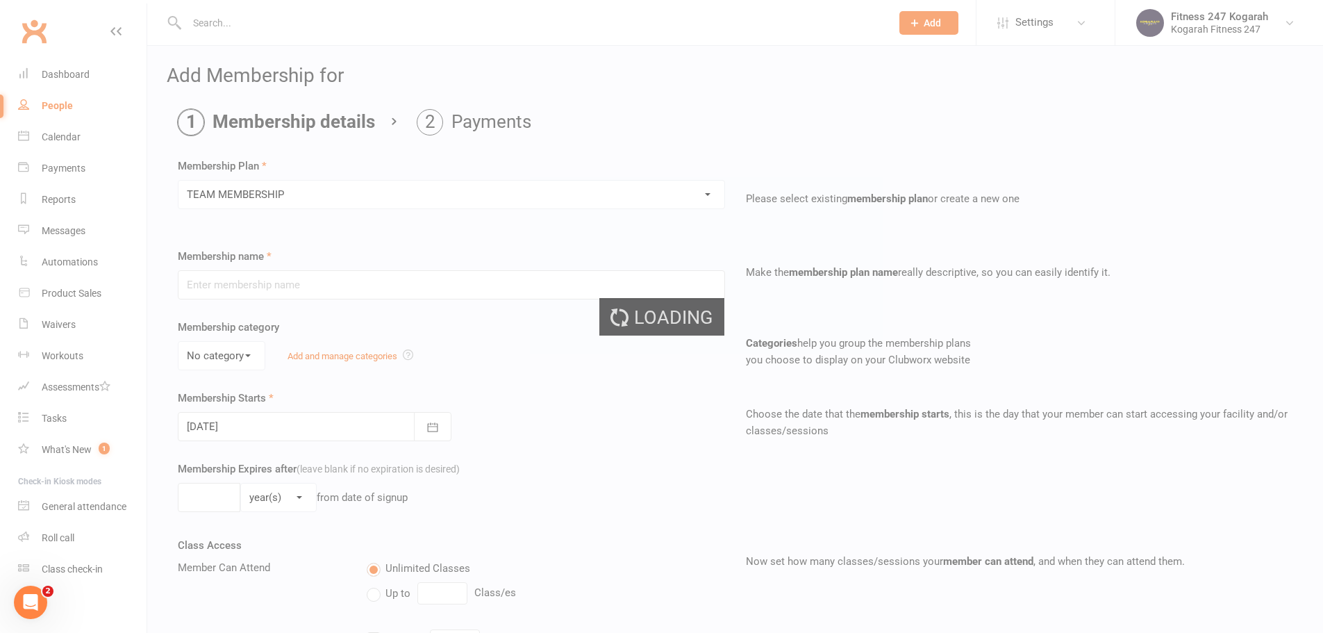
type input "TEAM MEMBERSHIP"
select select "2"
type input "0"
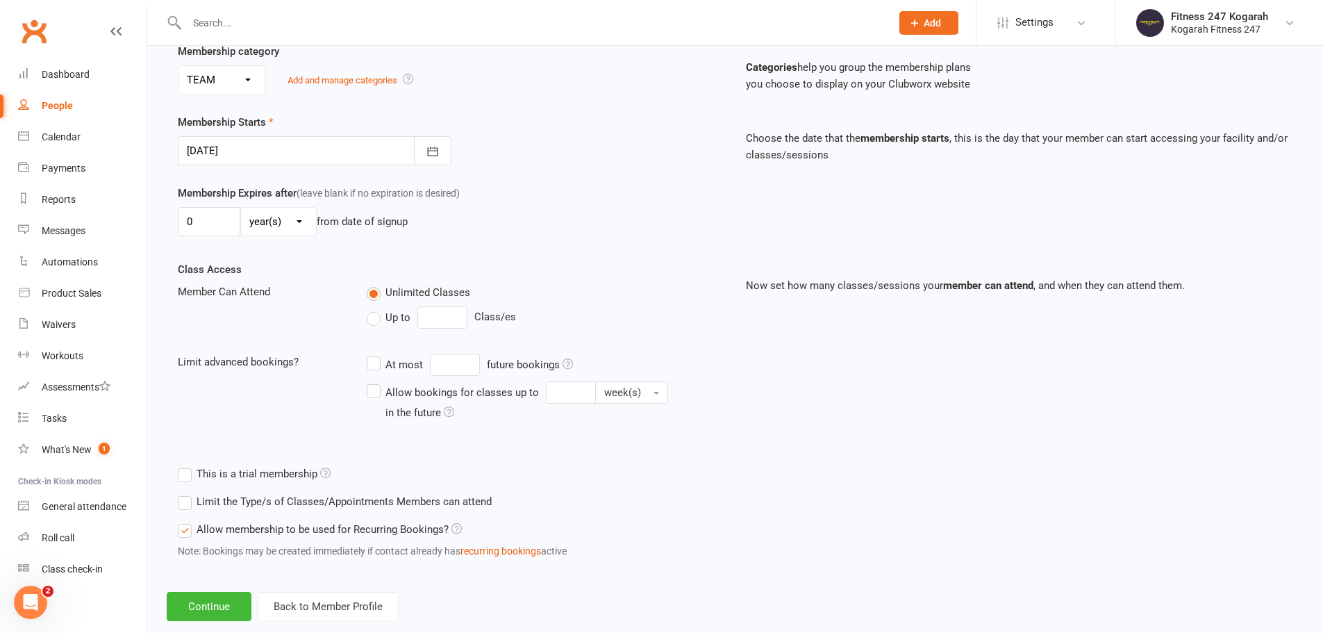
scroll to position [304, 0]
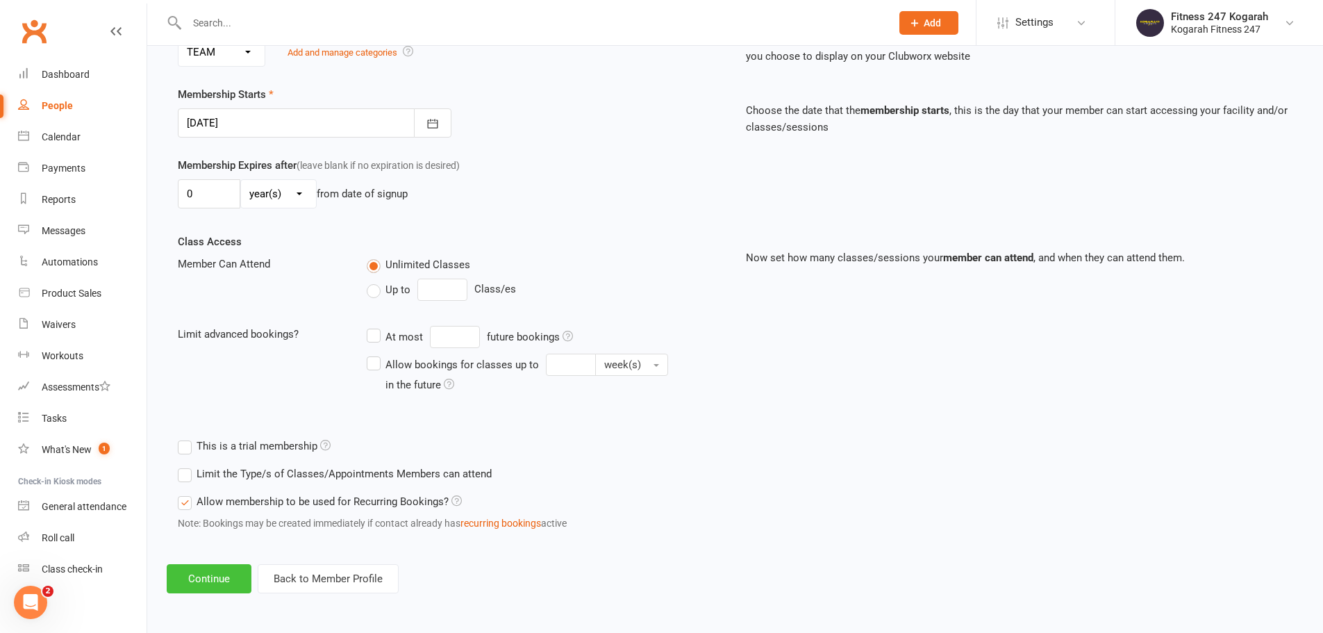
click at [221, 567] on button "Continue" at bounding box center [209, 578] width 85 height 29
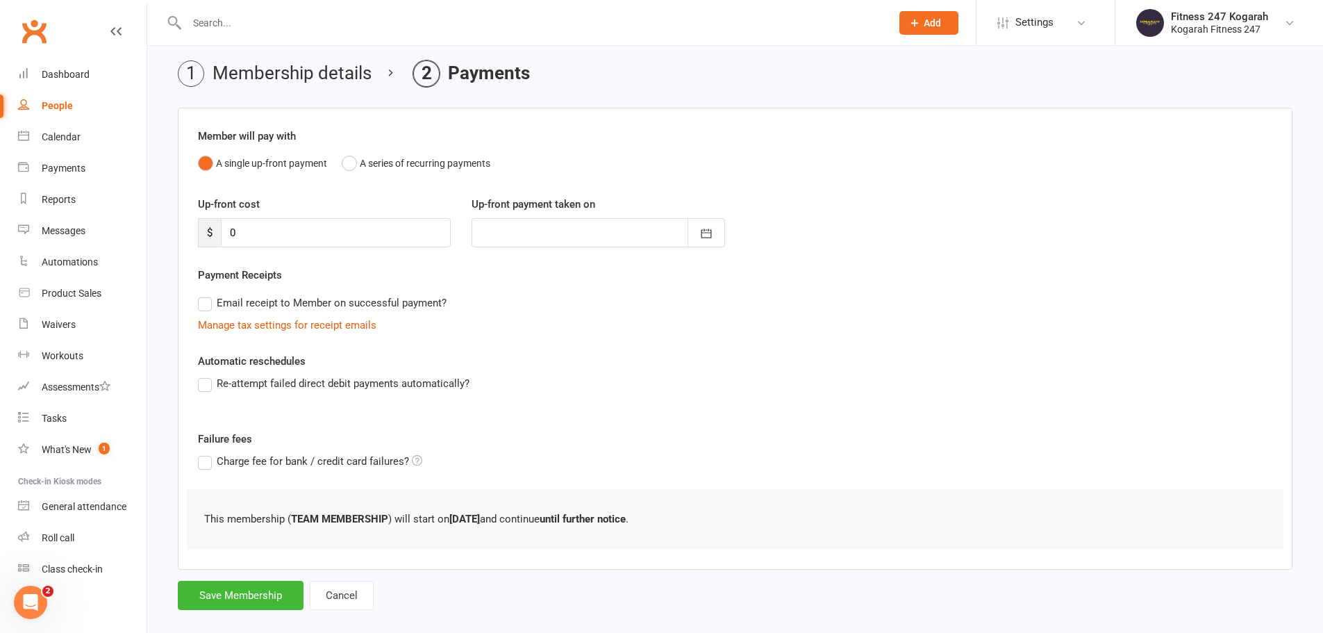
scroll to position [68, 0]
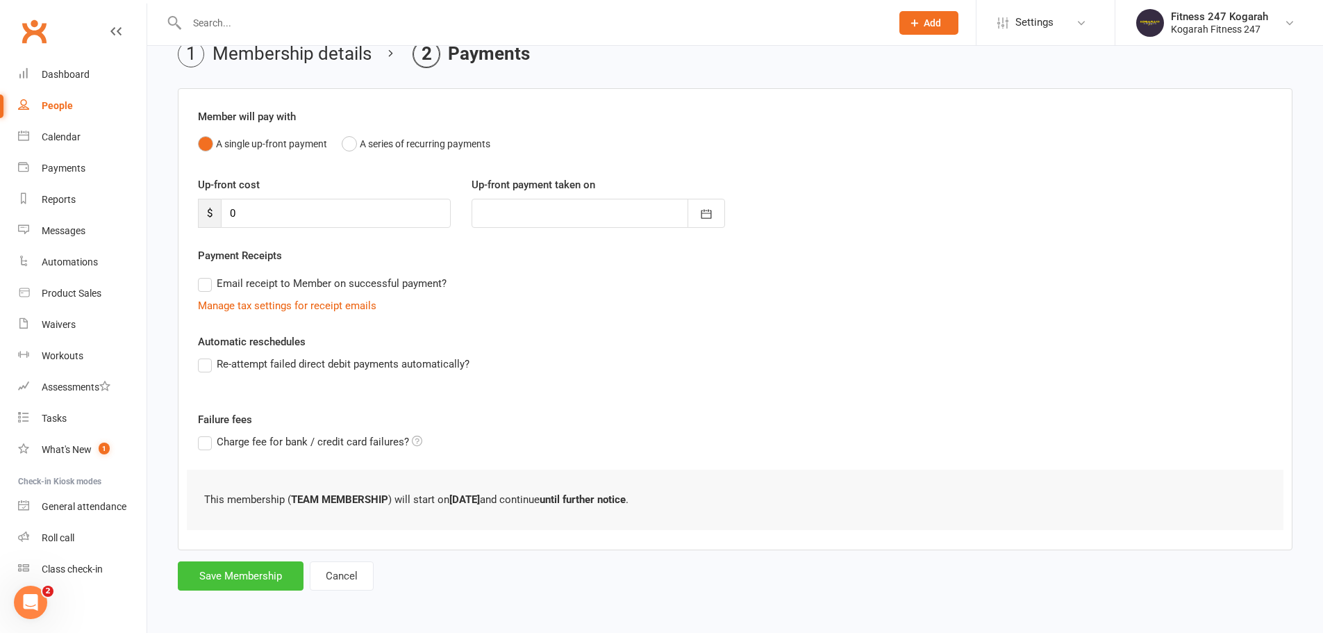
click at [217, 583] on button "Save Membership" at bounding box center [241, 575] width 126 height 29
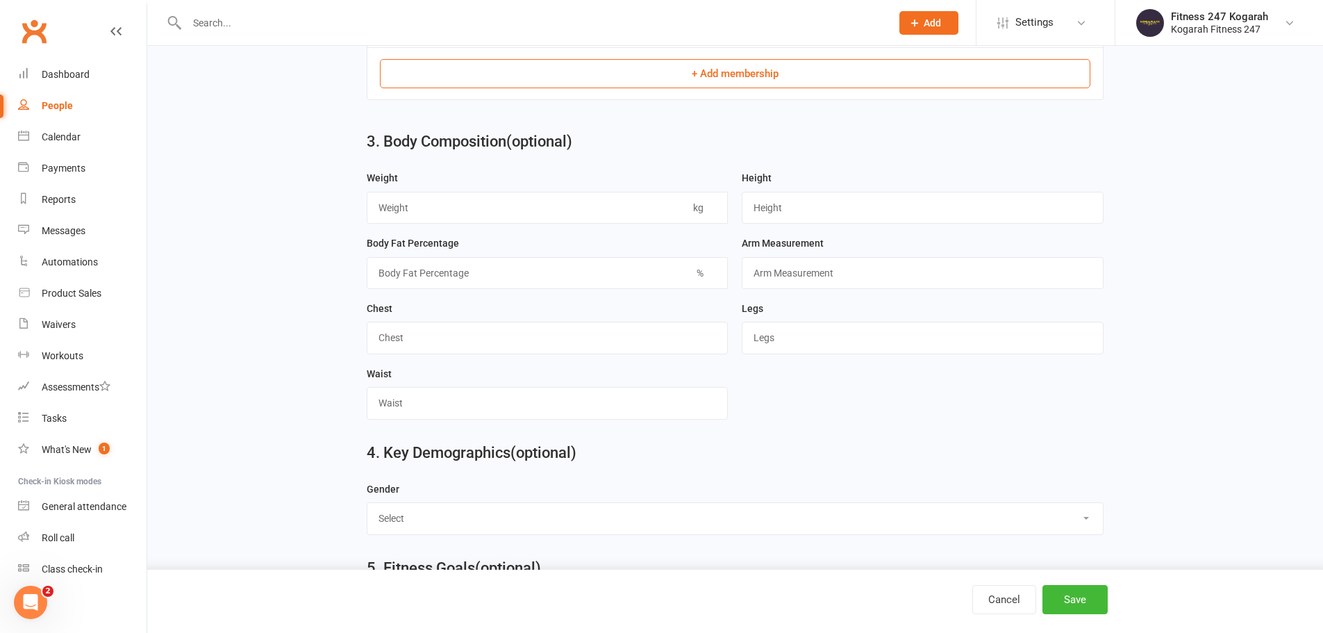
scroll to position [807, 0]
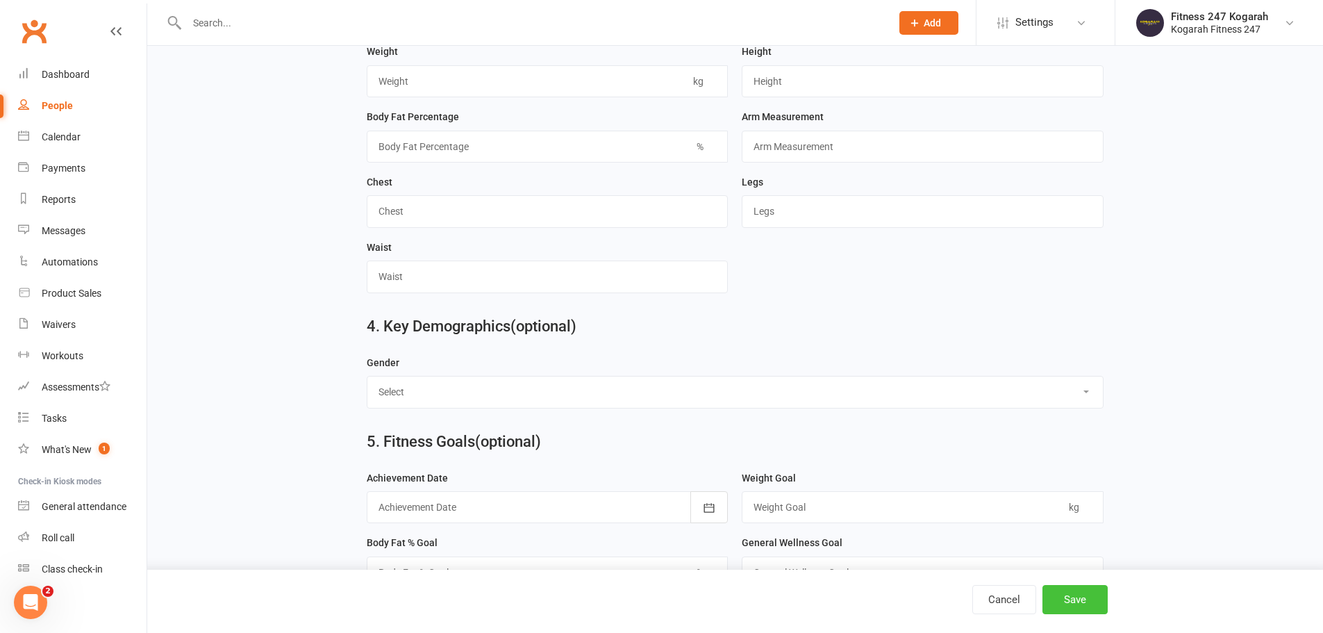
click at [1064, 602] on button "Save" at bounding box center [1074, 599] width 65 height 29
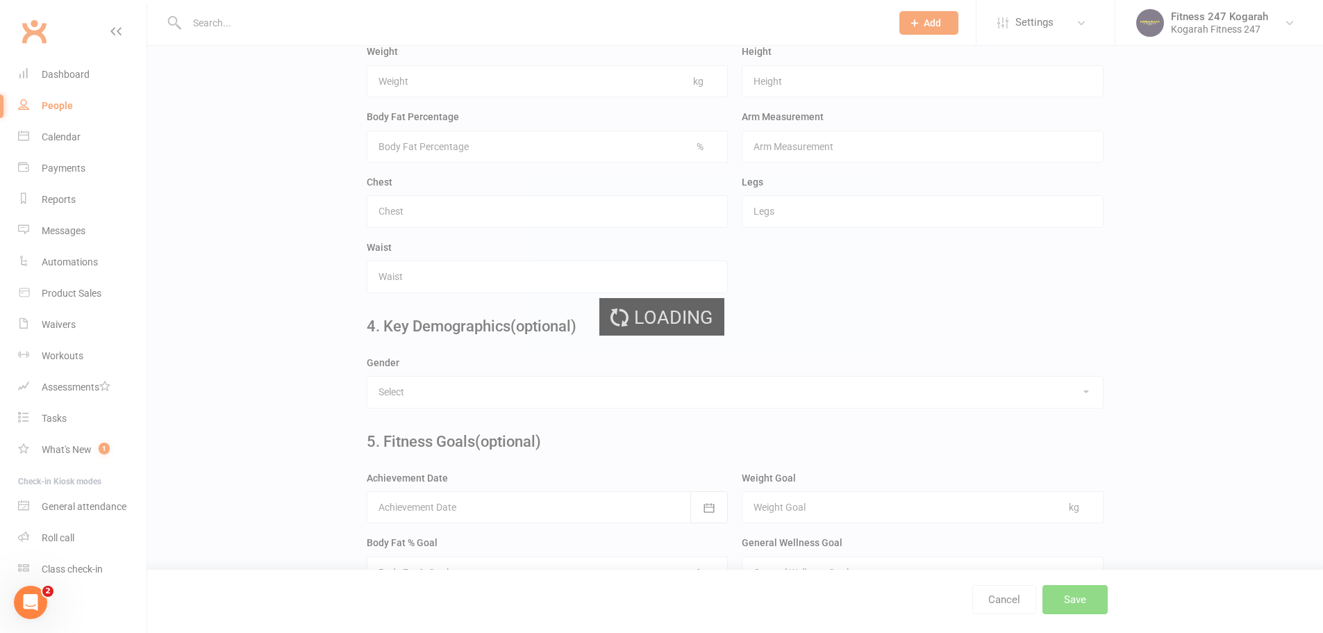
scroll to position [0, 0]
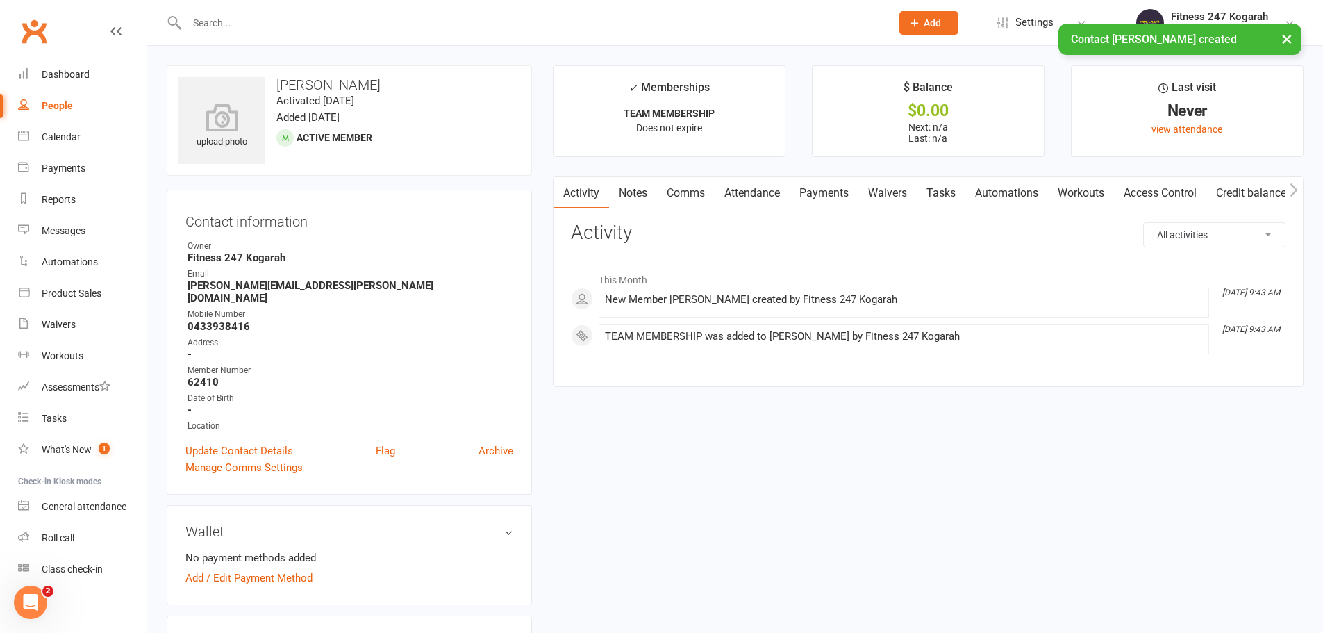
click at [1162, 192] on link "Access Control" at bounding box center [1160, 193] width 92 height 32
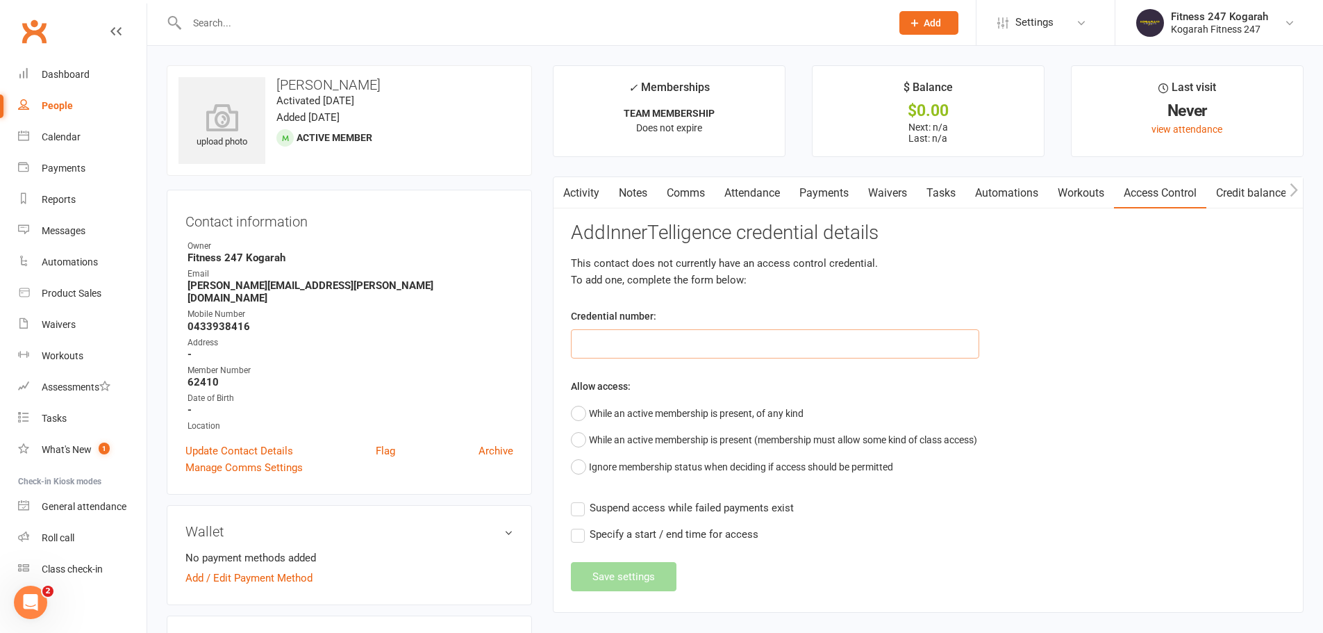
click at [623, 340] on input "text" at bounding box center [775, 343] width 408 height 29
type input "62410"
click at [605, 417] on button "While an active membership is present, of any kind" at bounding box center [687, 413] width 233 height 26
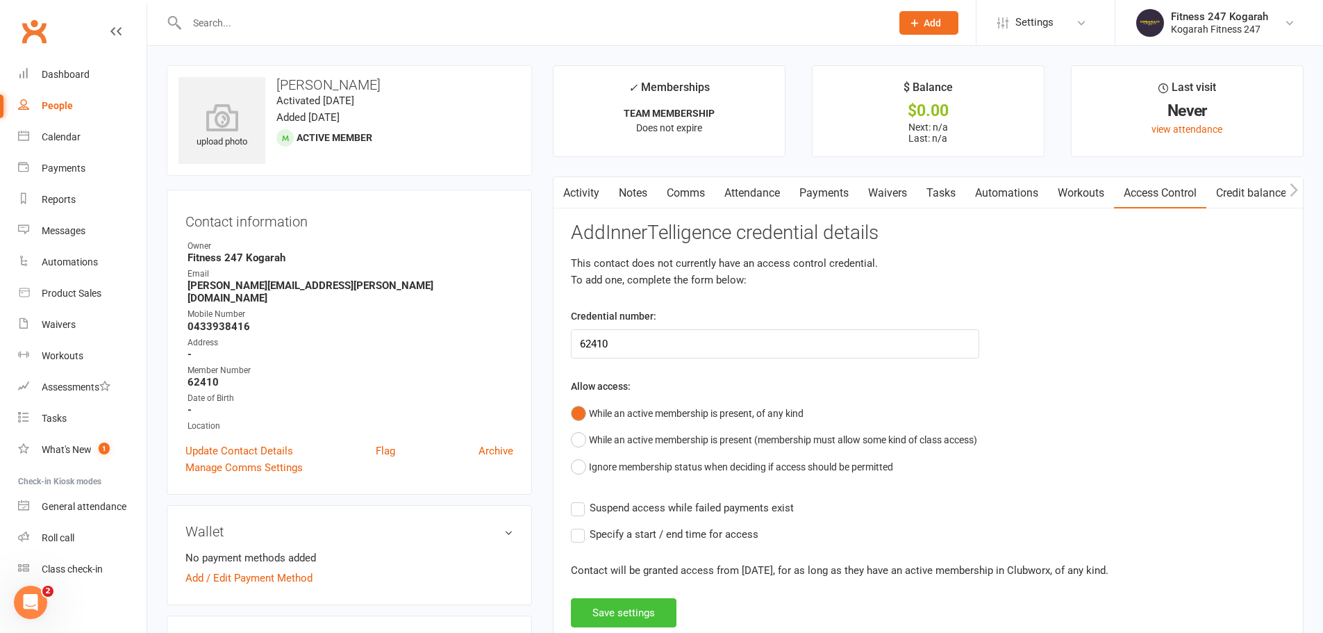
click at [652, 617] on button "Save settings" at bounding box center [624, 612] width 106 height 29
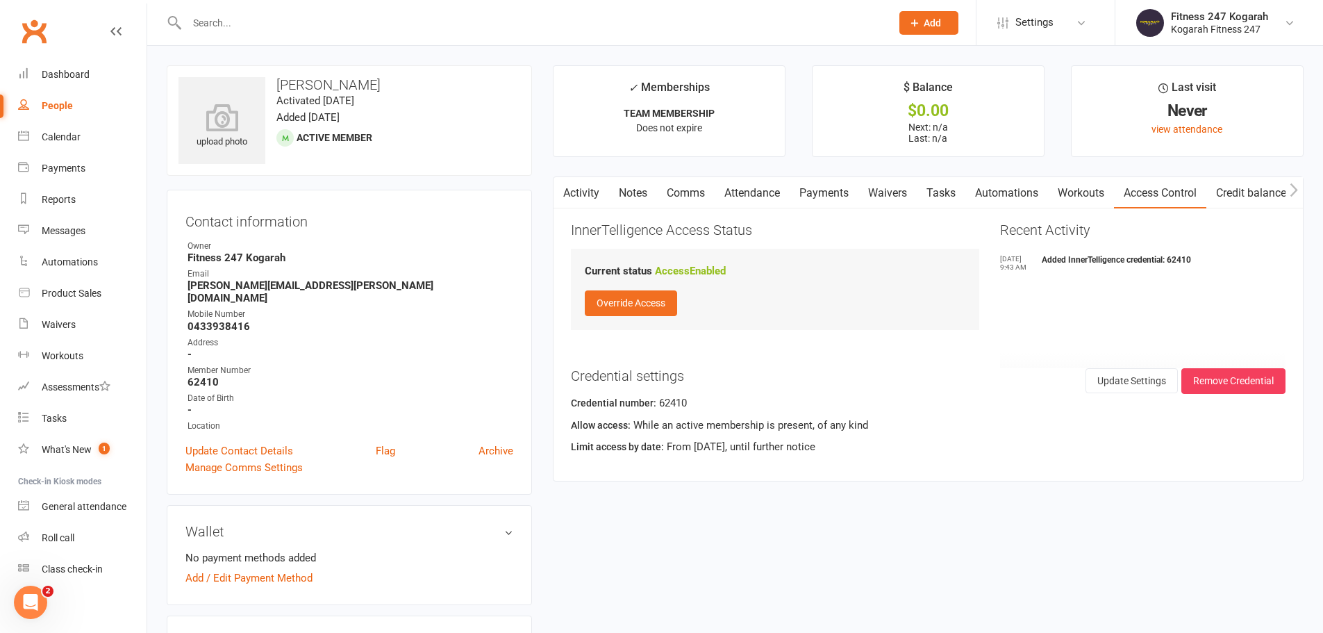
click at [935, 26] on span "Add" at bounding box center [931, 22] width 17 height 11
click at [918, 93] on link "Member" at bounding box center [914, 94] width 124 height 32
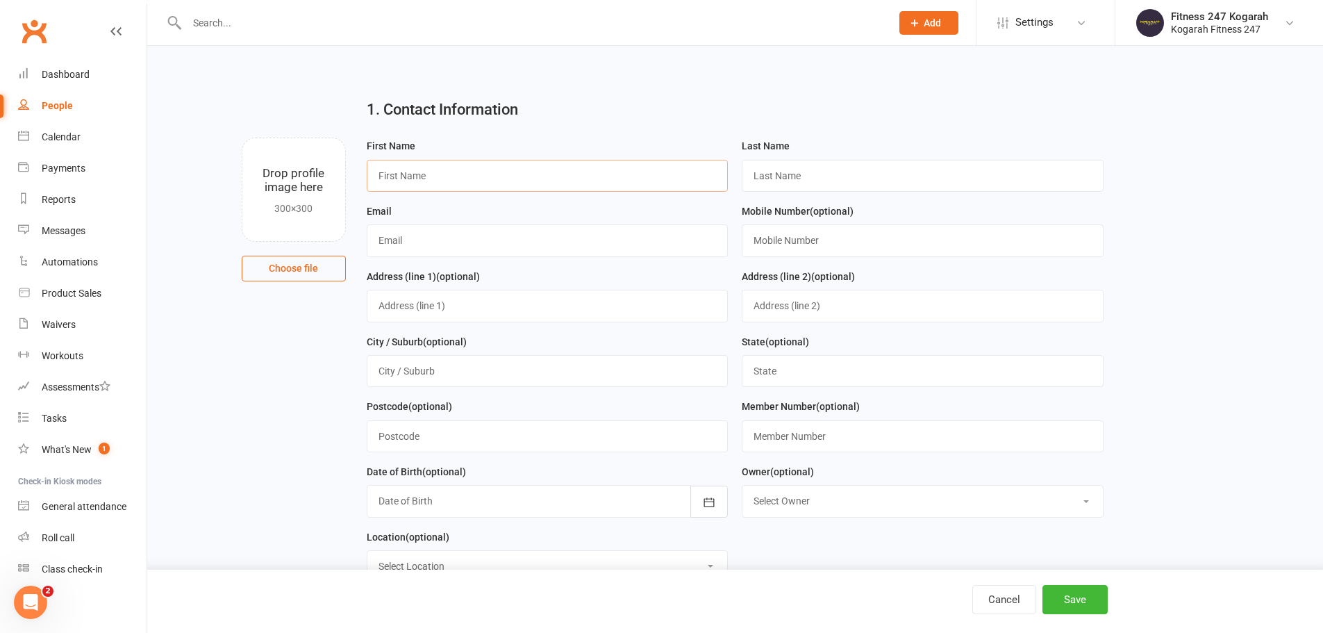
click at [403, 176] on input "text" at bounding box center [548, 176] width 362 height 32
paste input "Tracey Youngman"
type input "Tracey"
paste input "Youngman"
type input "Youngman"
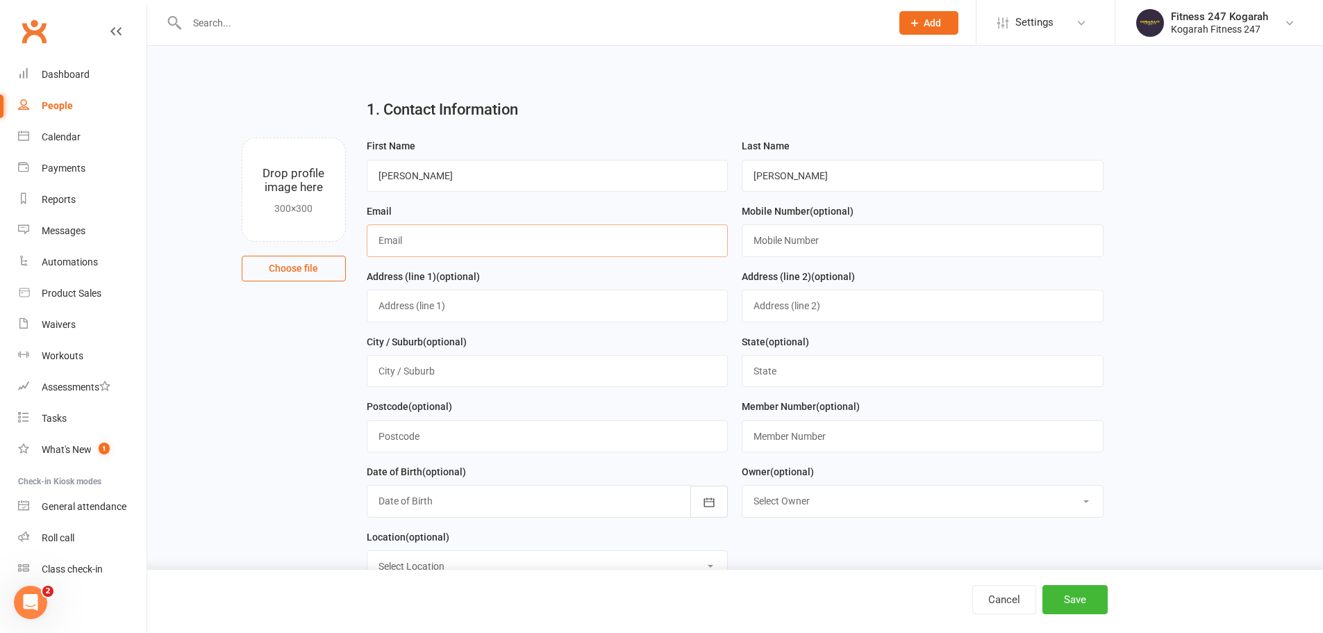
click at [529, 242] on input "text" at bounding box center [548, 240] width 362 height 32
paste input "rad.youngman@gmail.com"
type input "rad.youngman@gmail.com"
click at [789, 444] on input "text" at bounding box center [923, 436] width 362 height 32
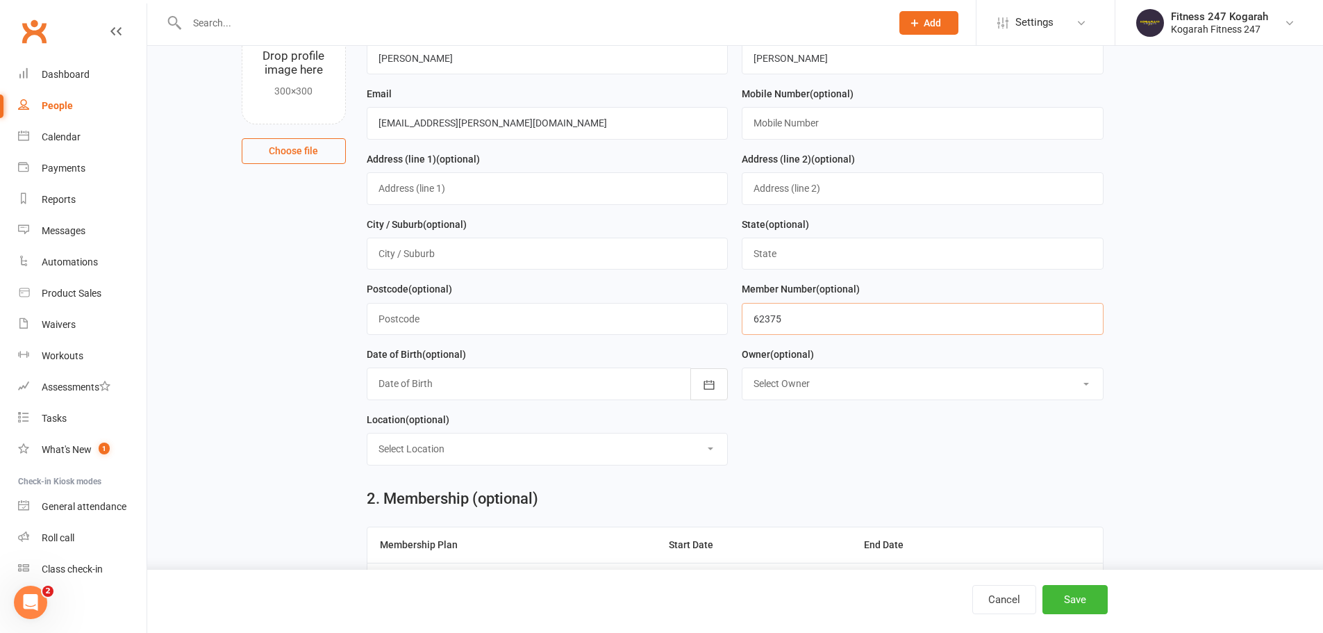
scroll to position [208, 0]
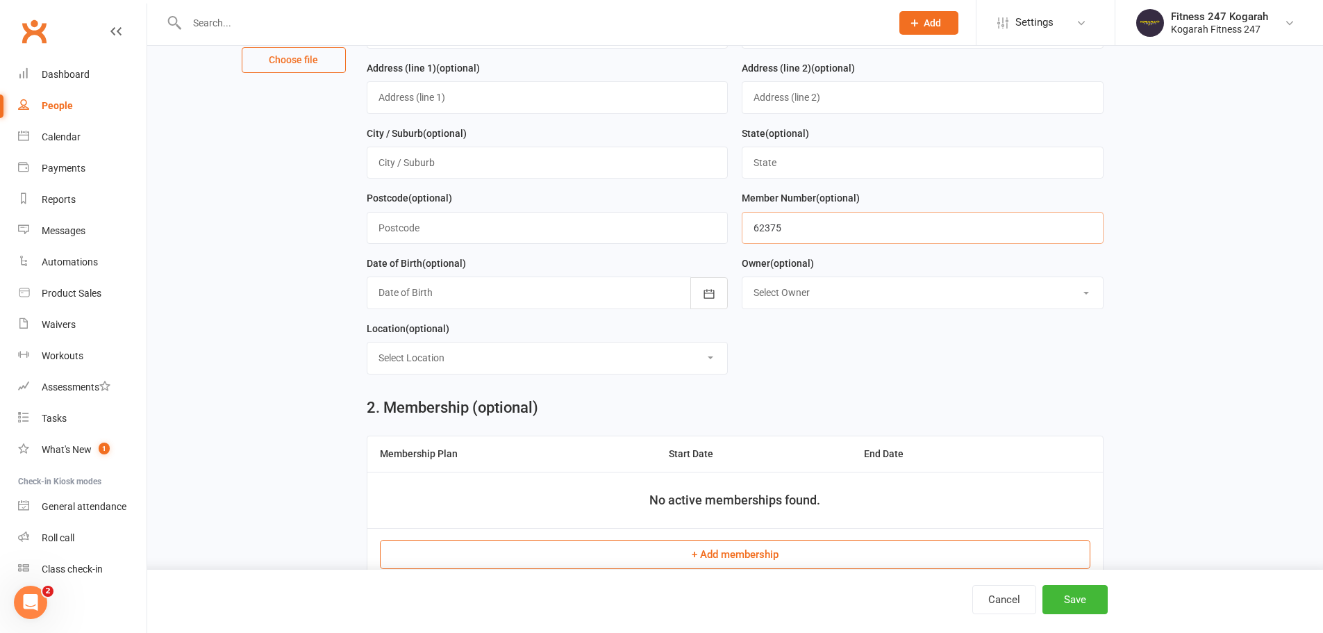
type input "62375"
click at [720, 560] on button "+ Add membership" at bounding box center [735, 553] width 710 height 29
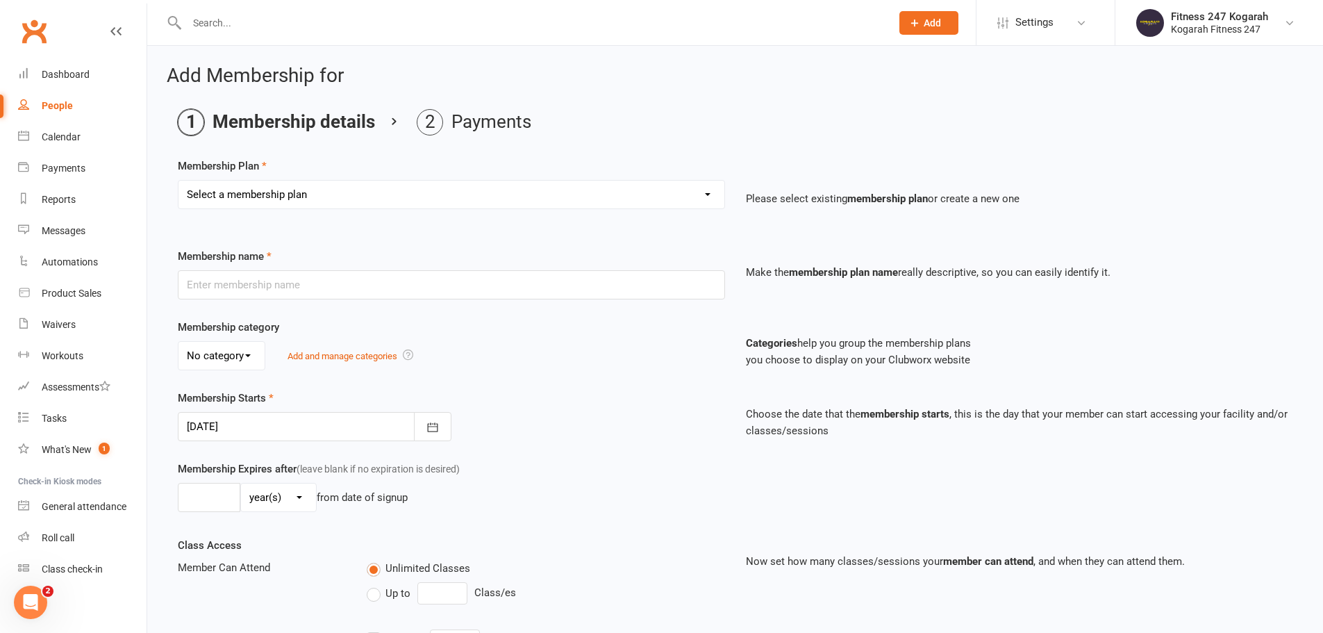
click at [352, 185] on select "Select a membership plan Create new Membership Plan Foundation 19.45 Foundation…" at bounding box center [451, 195] width 546 height 28
select select "18"
click at [178, 181] on select "Select a membership plan Create new Membership Plan Foundation 19.45 Foundation…" at bounding box center [451, 195] width 546 height 28
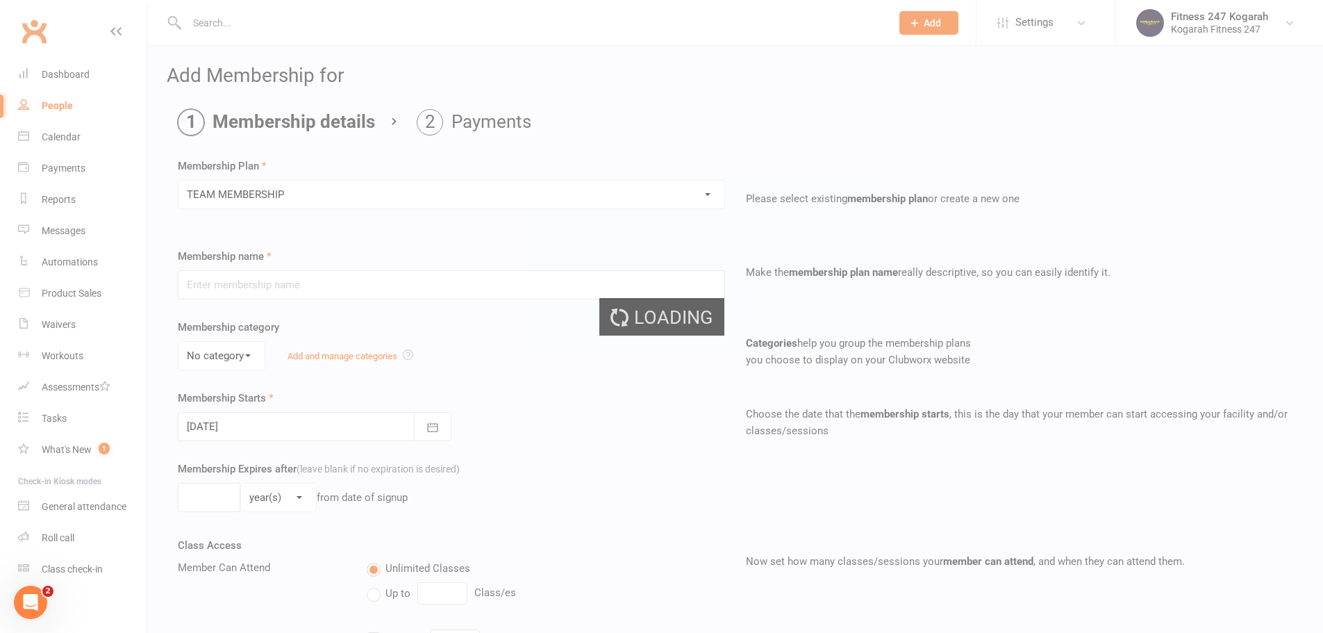
type input "TEAM MEMBERSHIP"
select select "2"
type input "0"
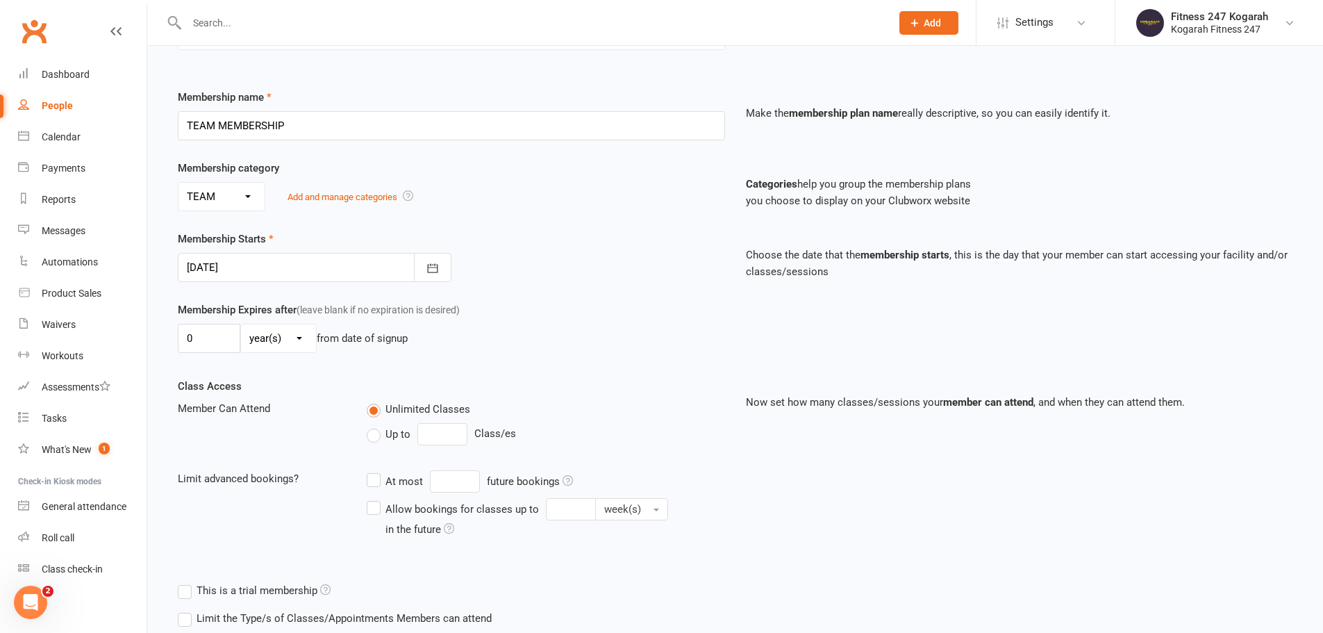
scroll to position [304, 0]
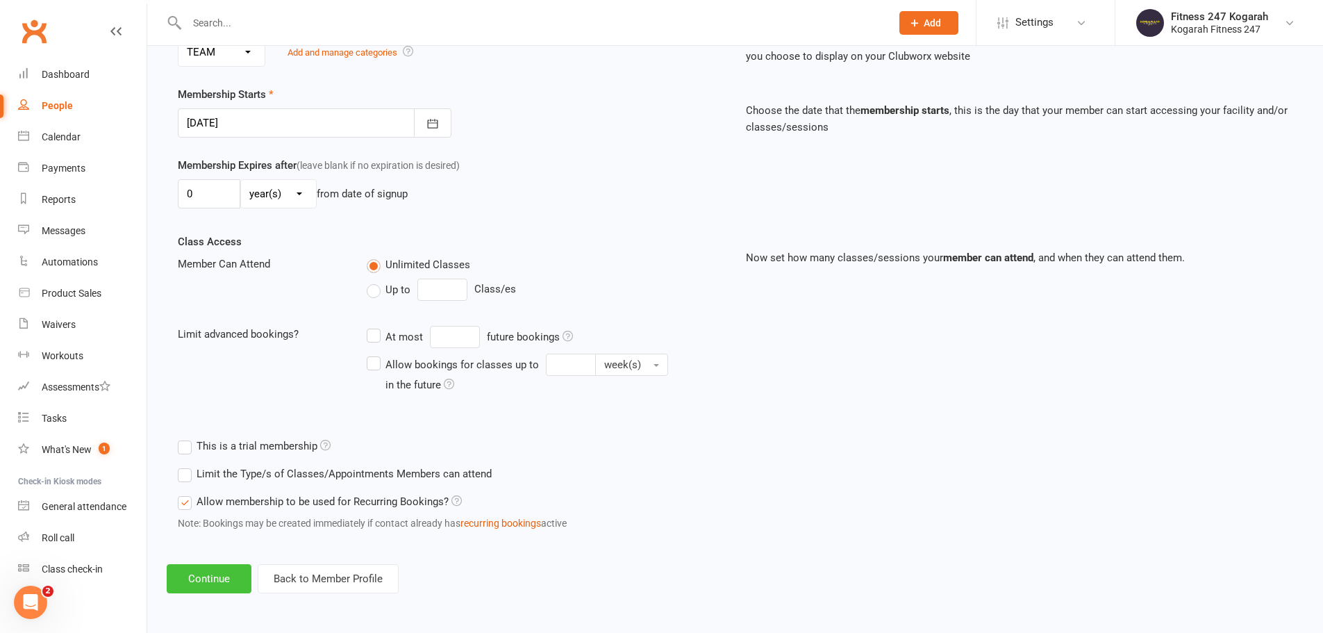
click at [221, 587] on button "Continue" at bounding box center [209, 578] width 85 height 29
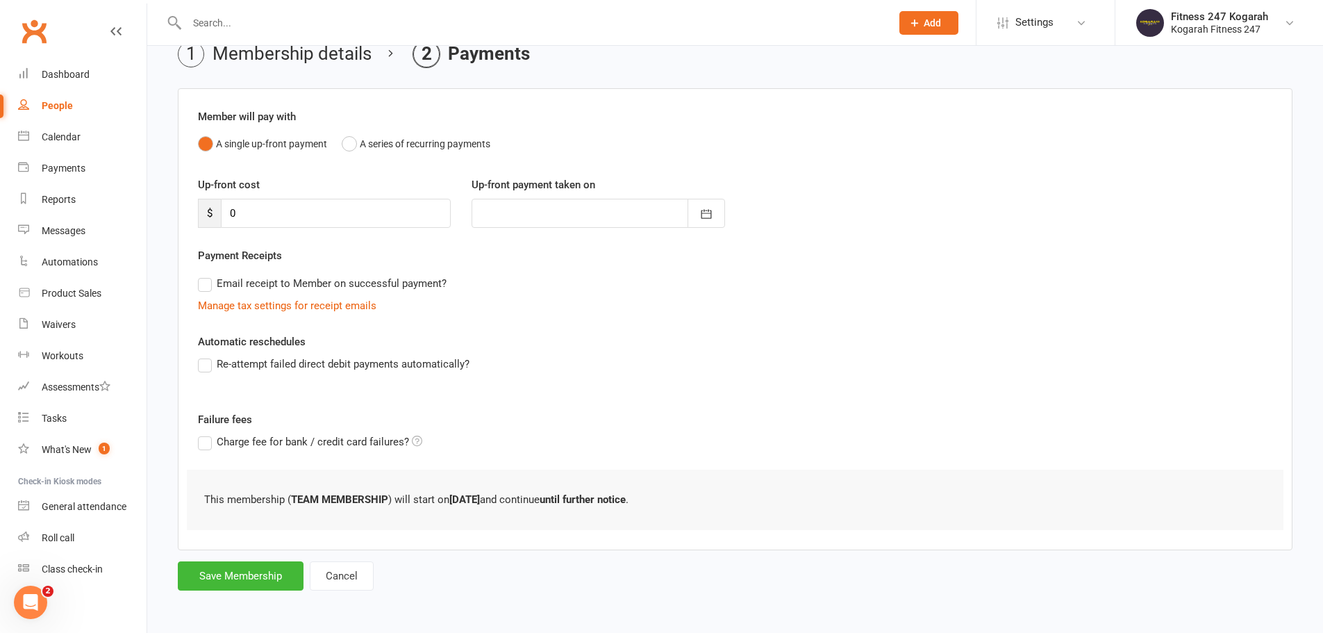
scroll to position [0, 0]
click at [285, 574] on button "Save Membership" at bounding box center [241, 575] width 126 height 29
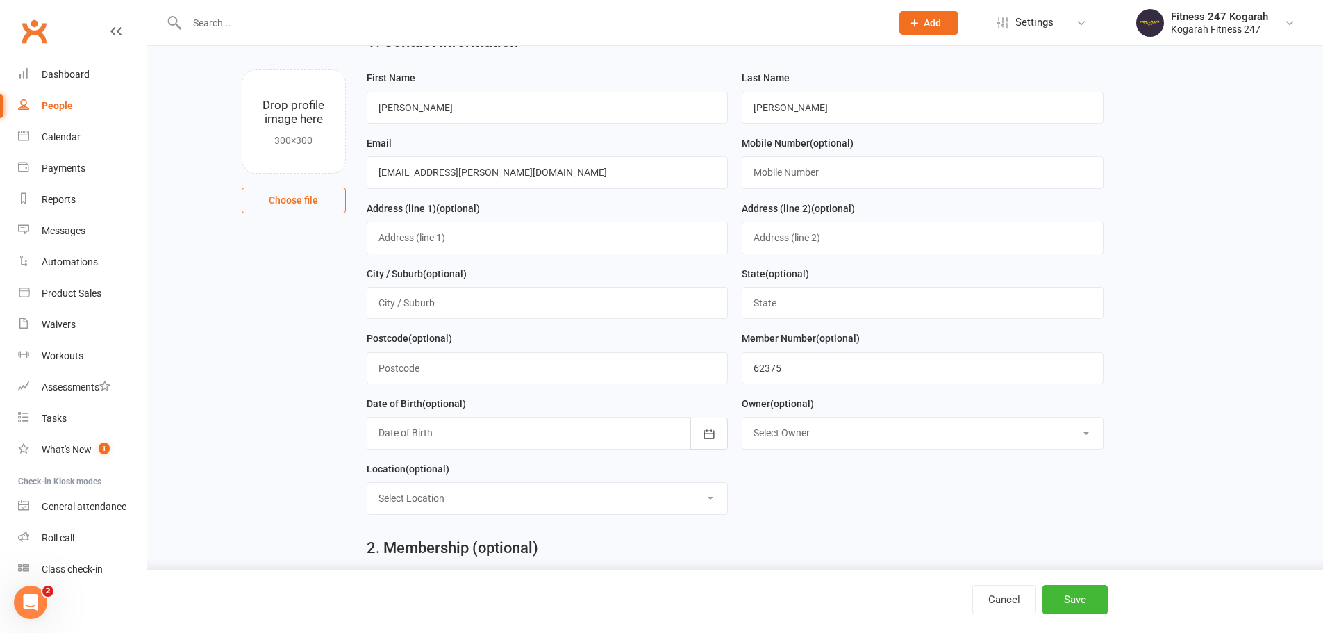
scroll to position [598, 0]
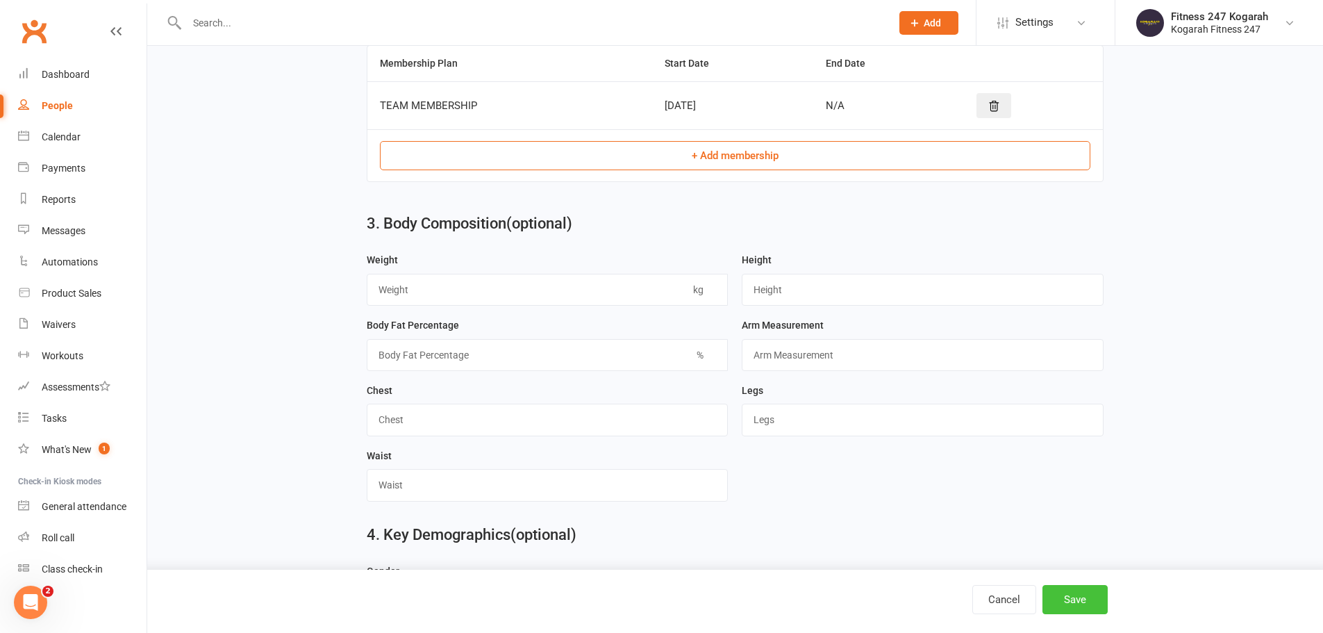
click at [1089, 596] on button "Save" at bounding box center [1074, 599] width 65 height 29
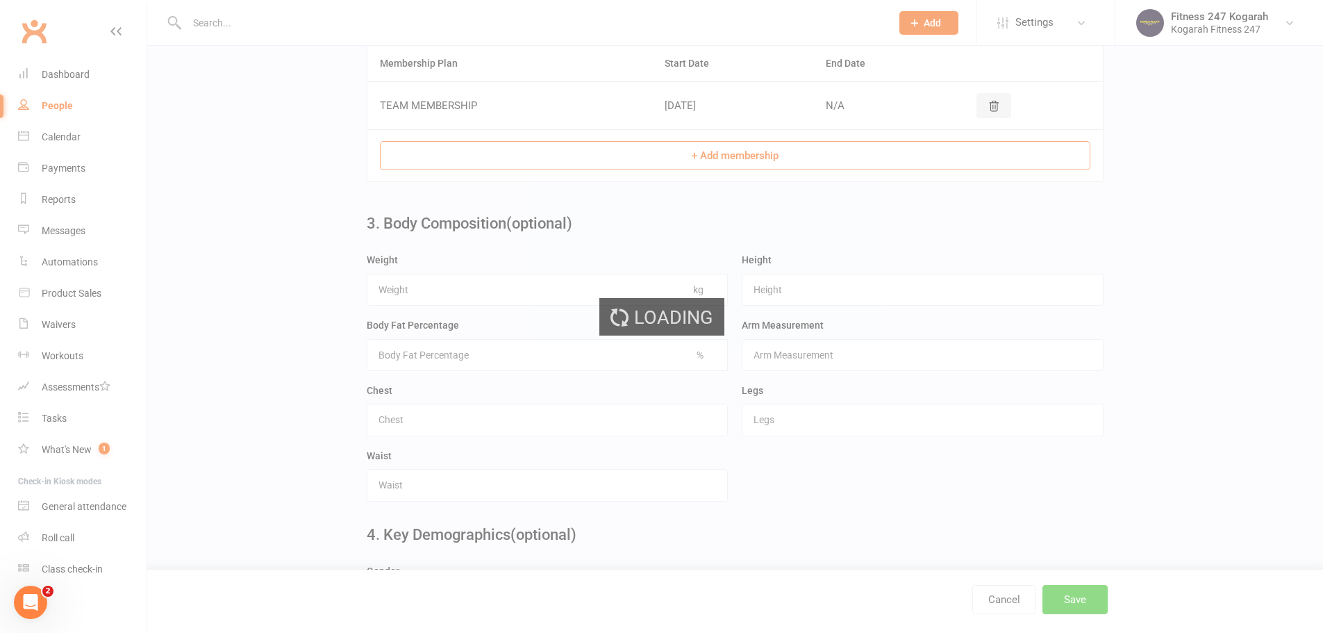
scroll to position [0, 0]
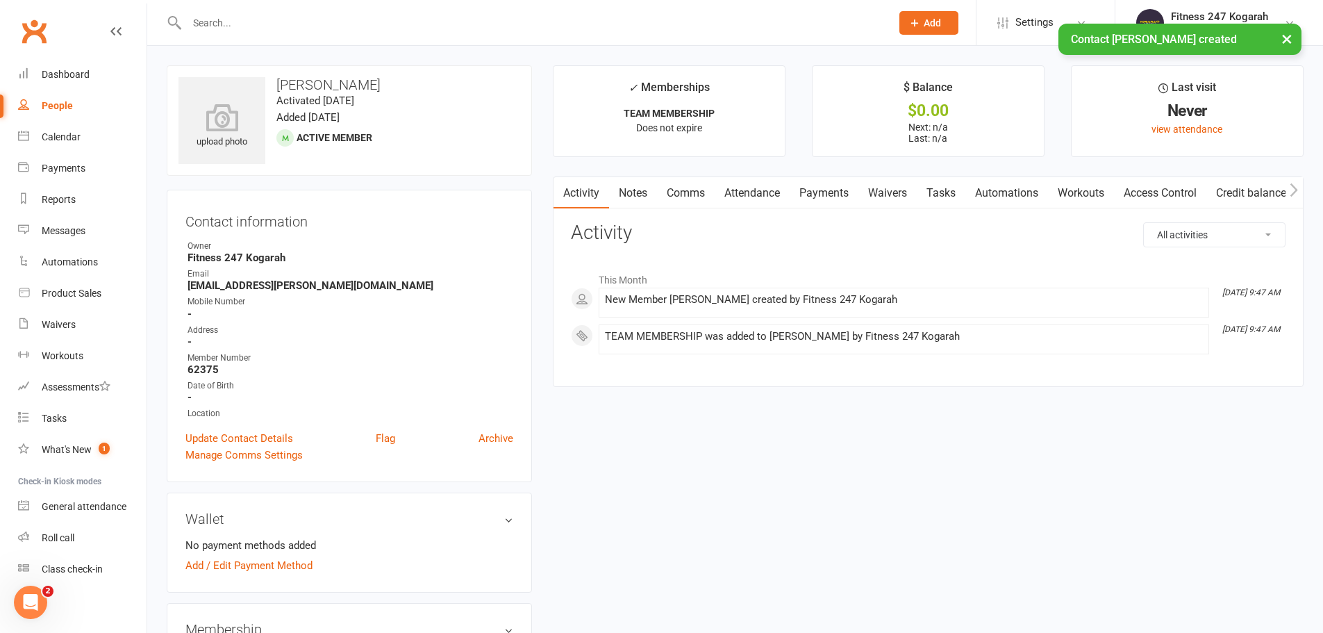
click at [1169, 190] on link "Access Control" at bounding box center [1160, 193] width 92 height 32
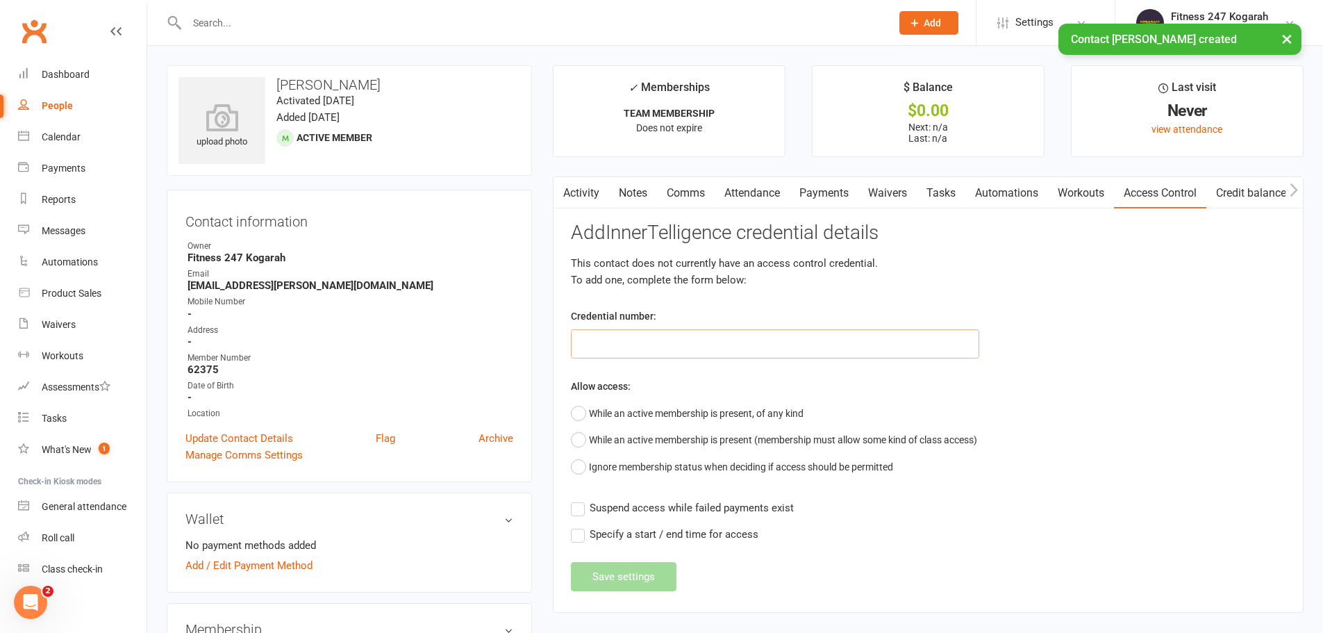
click at [629, 334] on input "text" at bounding box center [775, 343] width 408 height 29
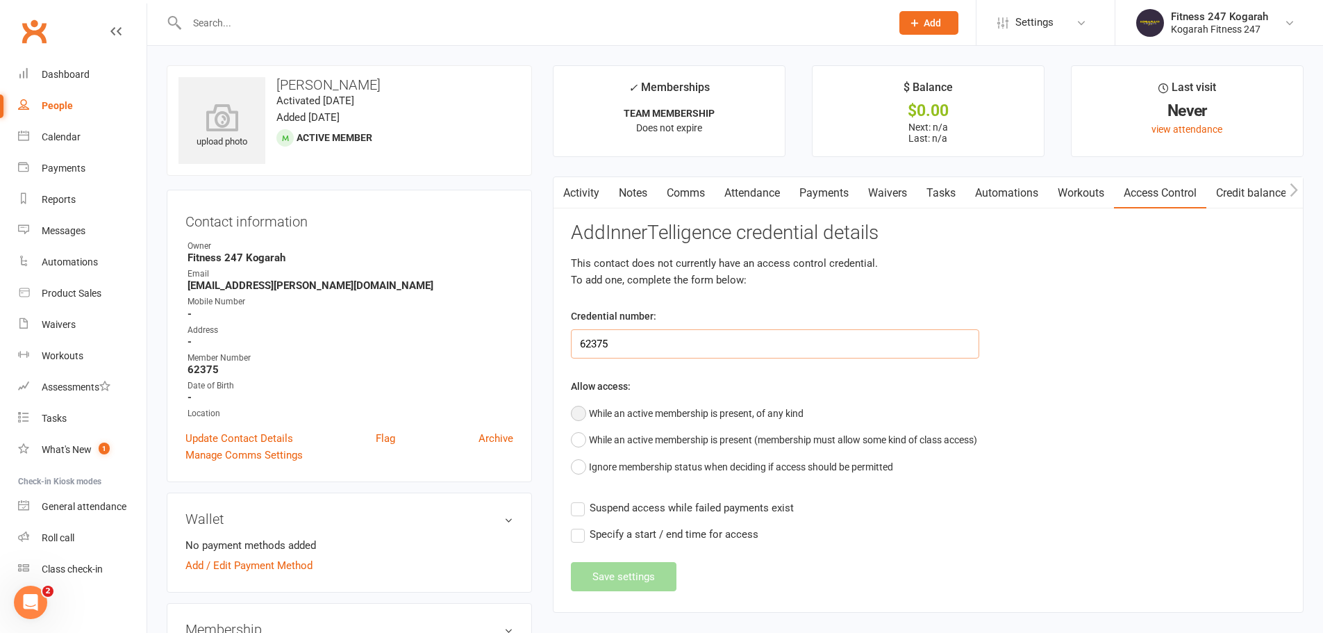
type input "62375"
click at [620, 420] on button "While an active membership is present, of any kind" at bounding box center [687, 413] width 233 height 26
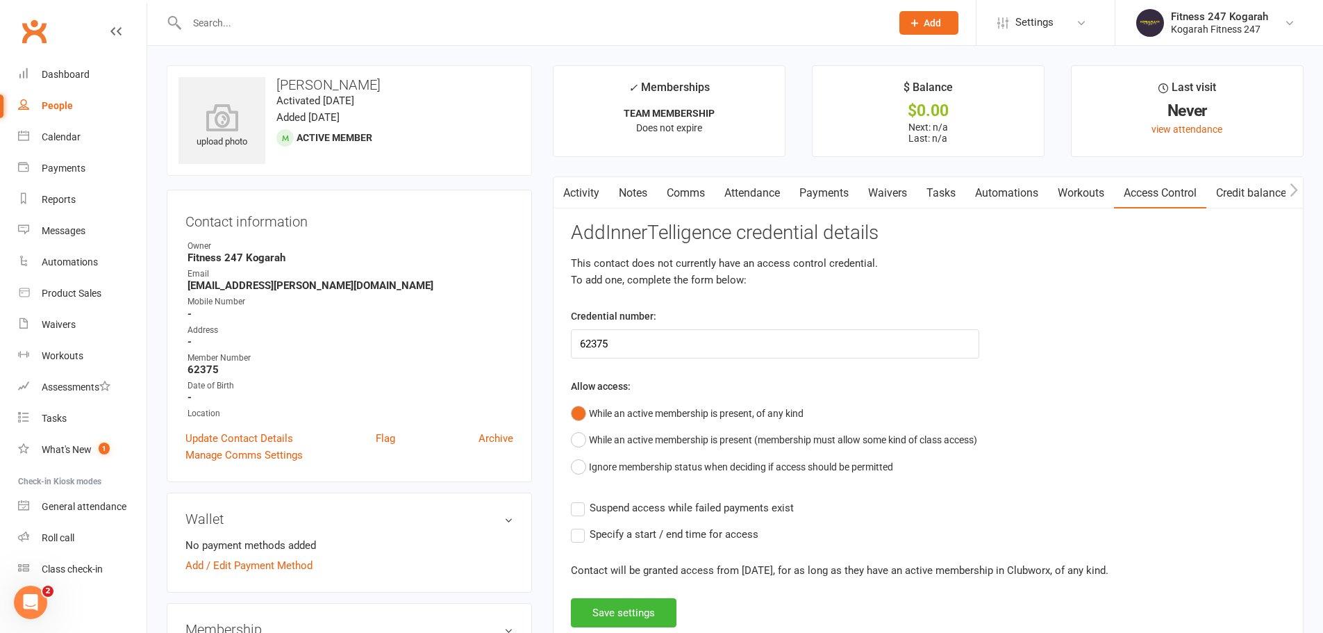
click at [650, 598] on div "Add InnerTelligence credential details This contact does not currently have an …" at bounding box center [928, 424] width 714 height 405
click at [647, 603] on button "Save settings" at bounding box center [624, 612] width 106 height 29
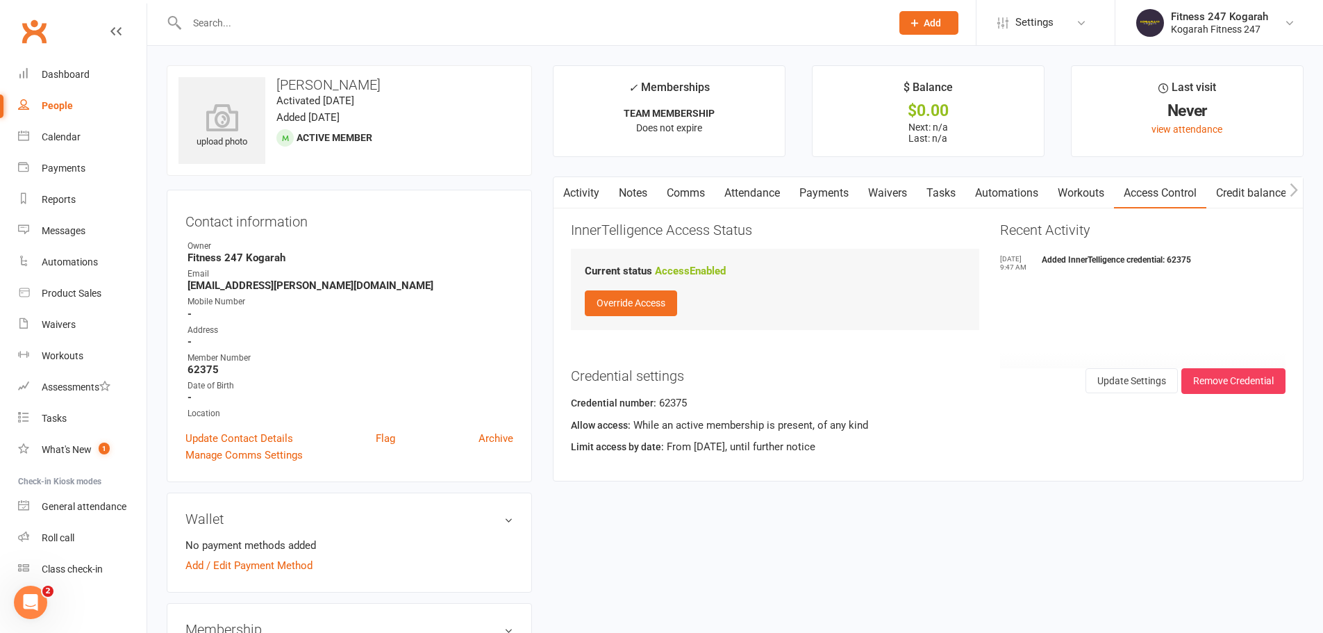
drag, startPoint x: 932, startPoint y: 19, endPoint x: 924, endPoint y: 33, distance: 16.2
click at [932, 19] on span "Add" at bounding box center [931, 22] width 17 height 11
click at [900, 88] on link "Member" at bounding box center [914, 94] width 124 height 32
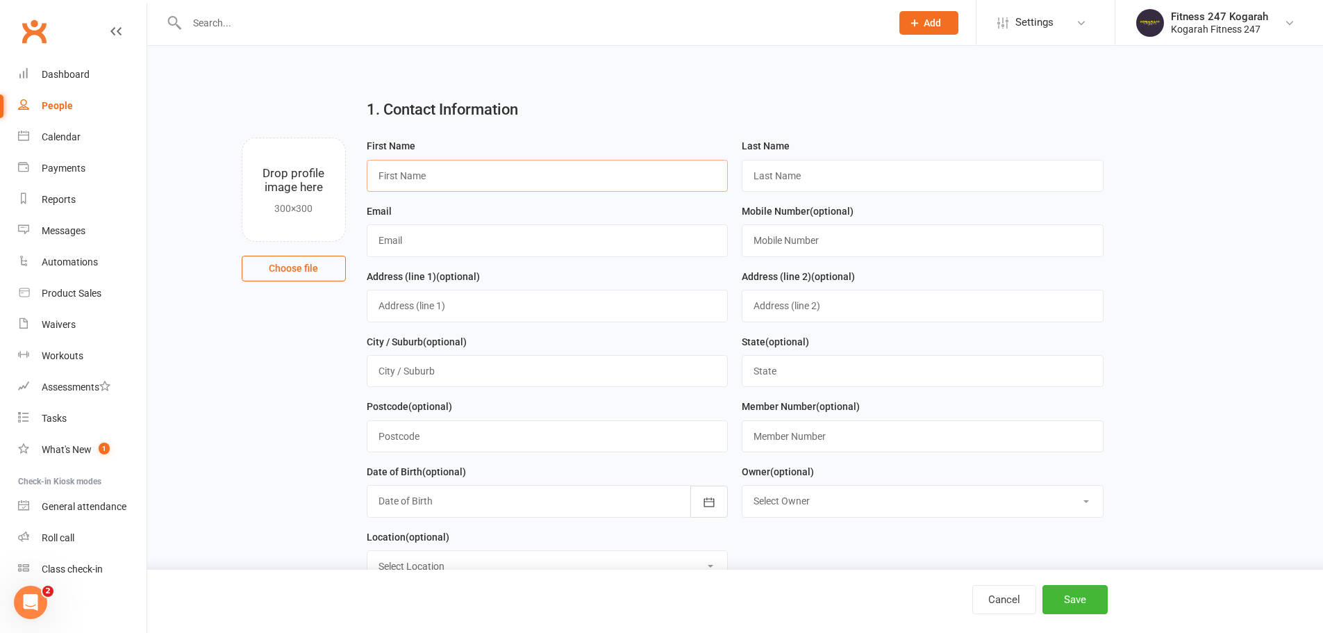
click at [417, 183] on input "text" at bounding box center [548, 176] width 362 height 32
type input "N"
click at [291, 24] on input "text" at bounding box center [532, 22] width 698 height 19
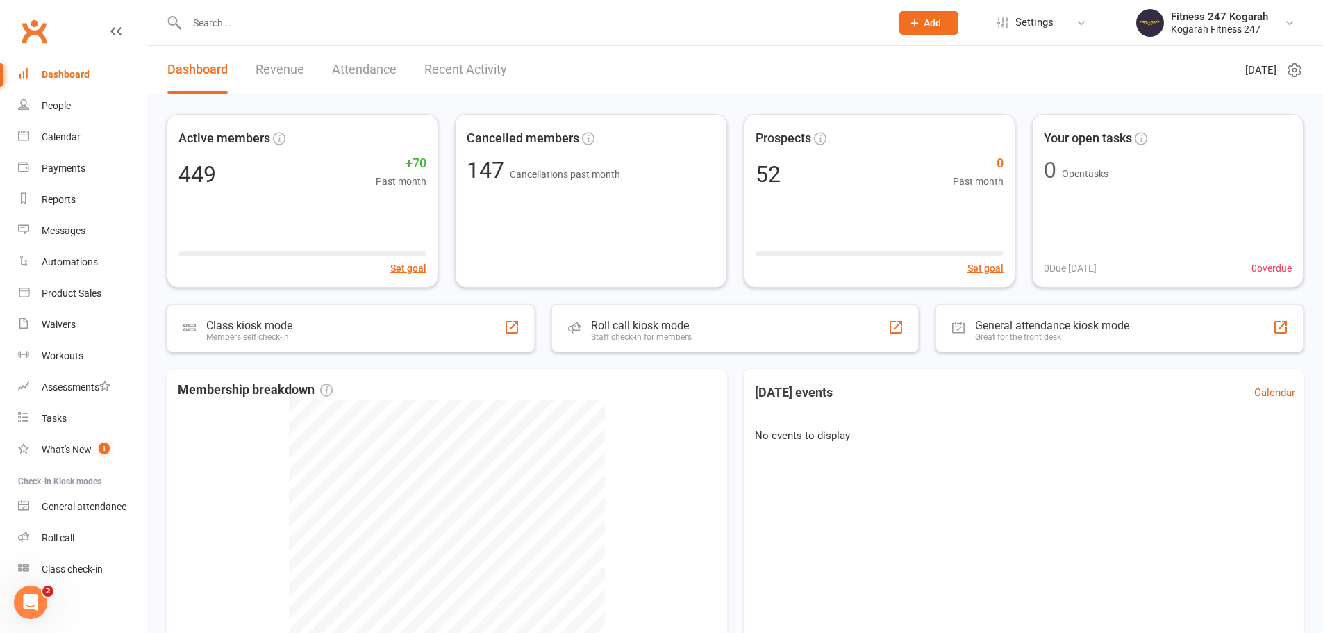
click at [251, 26] on input "text" at bounding box center [532, 22] width 698 height 19
click at [260, 29] on input "62423" at bounding box center [532, 22] width 698 height 19
type input "62395"
